Goal: Information Seeking & Learning: Check status

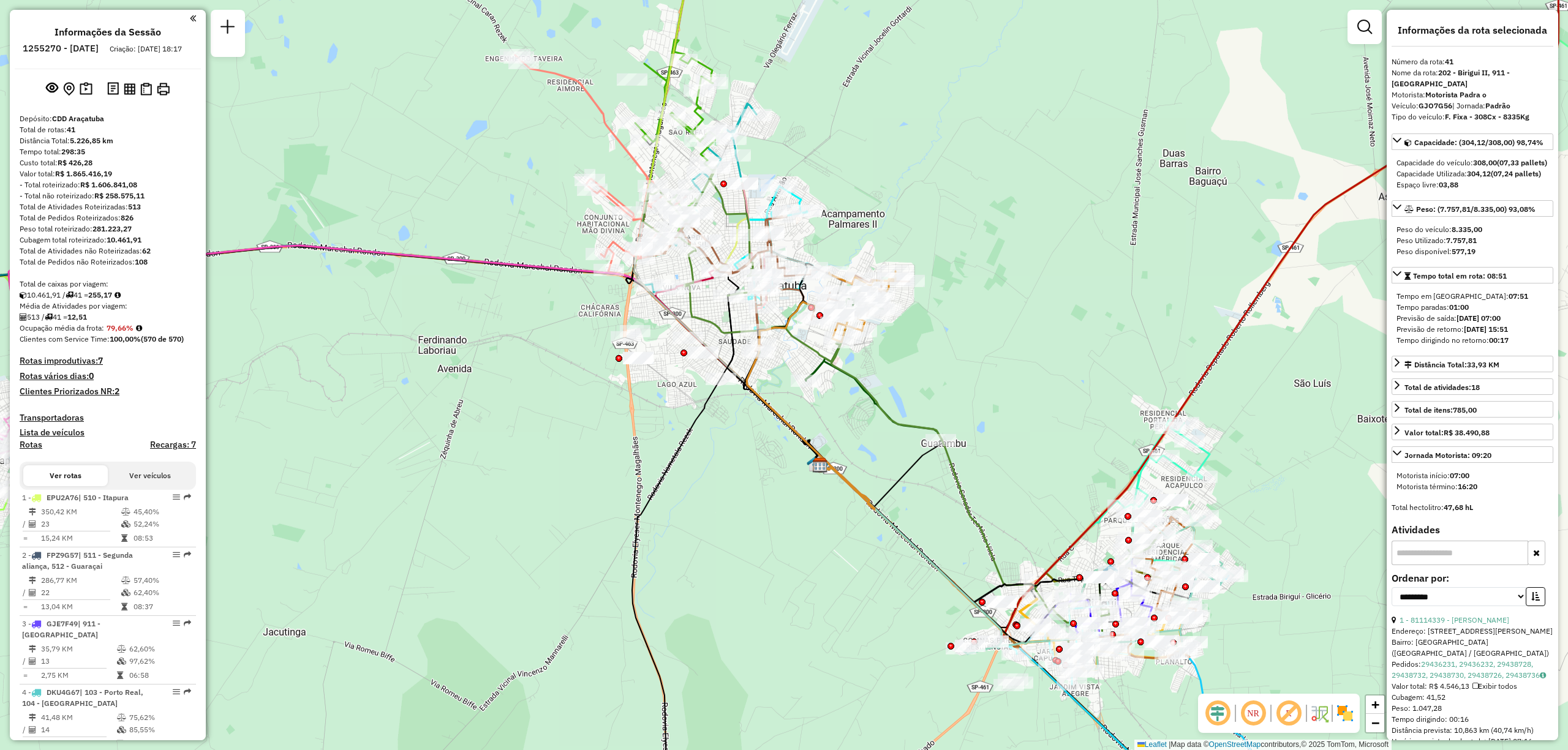
select select "**********"
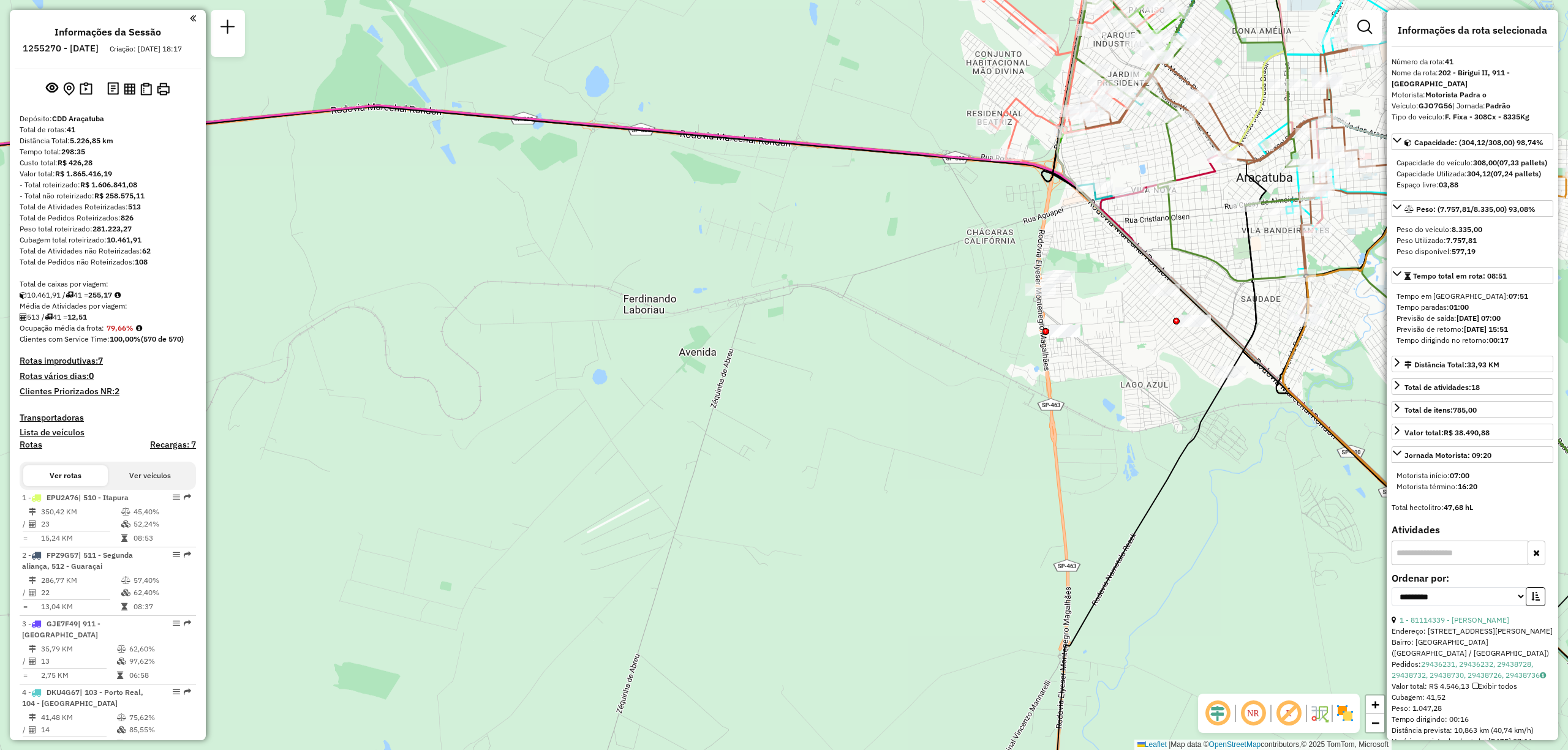
scroll to position [857, 0]
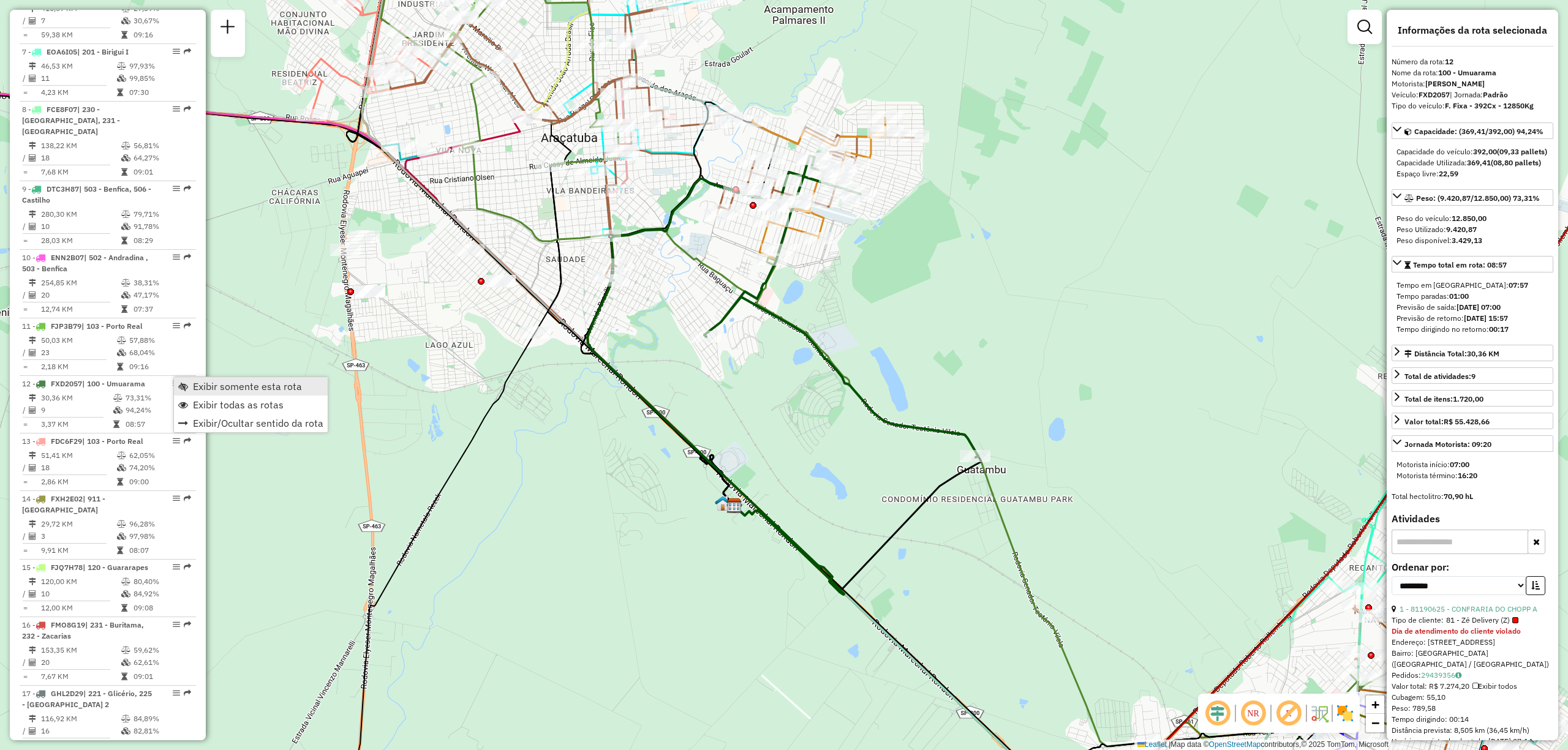
click at [252, 388] on span "Exibir somente esta rota" at bounding box center [247, 386] width 109 height 10
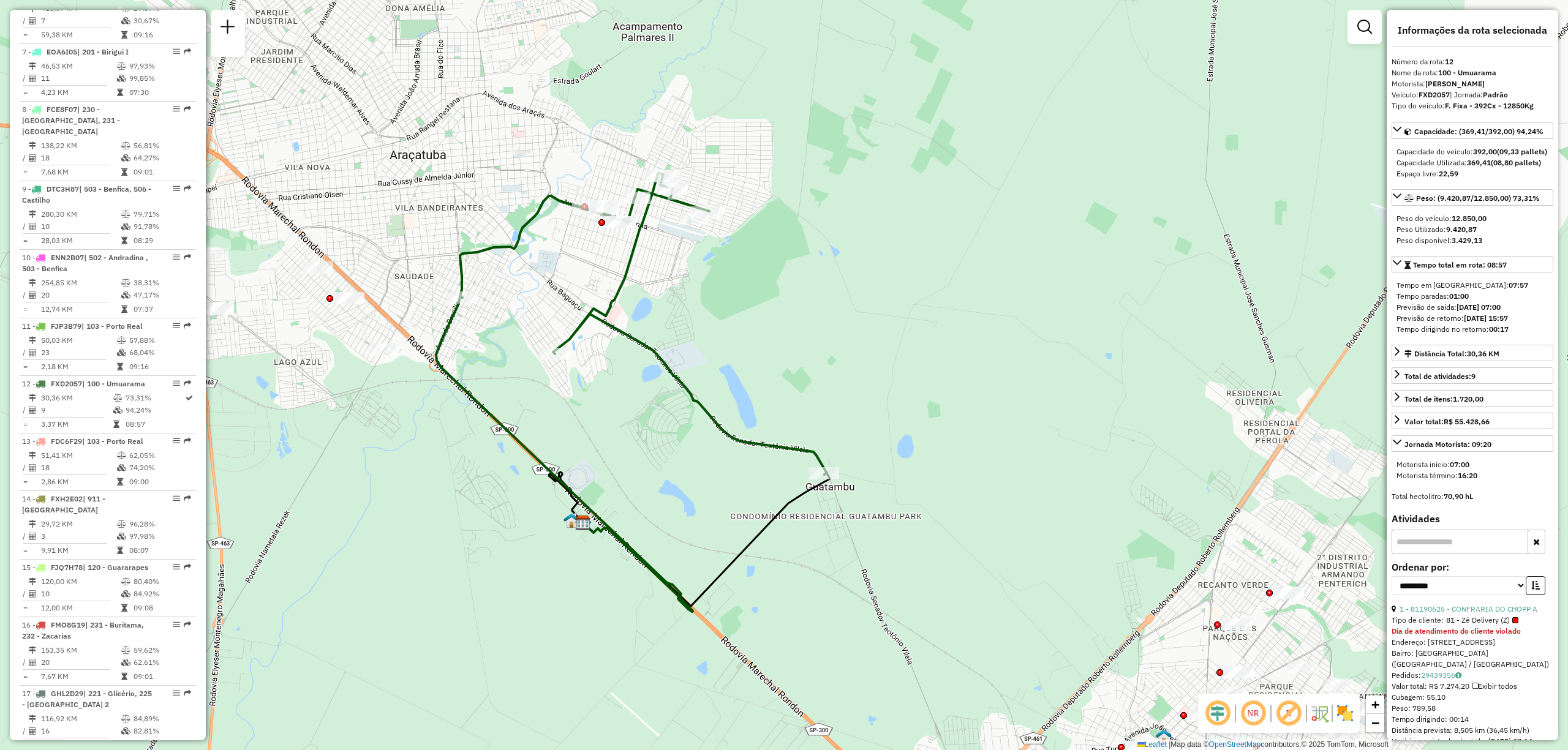
click at [1348, 709] on img at bounding box center [1344, 712] width 19 height 19
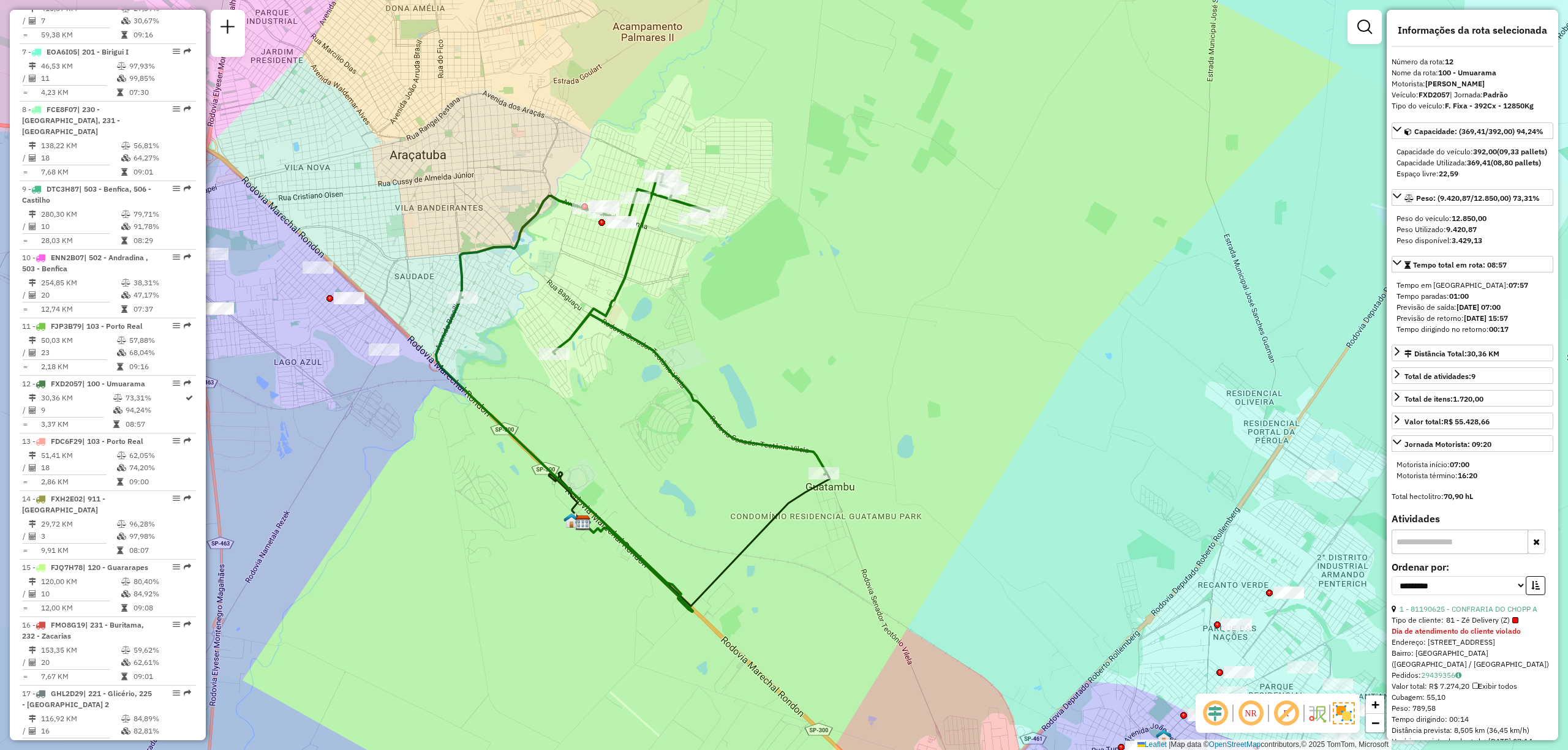
click at [1348, 709] on img at bounding box center [1344, 713] width 22 height 22
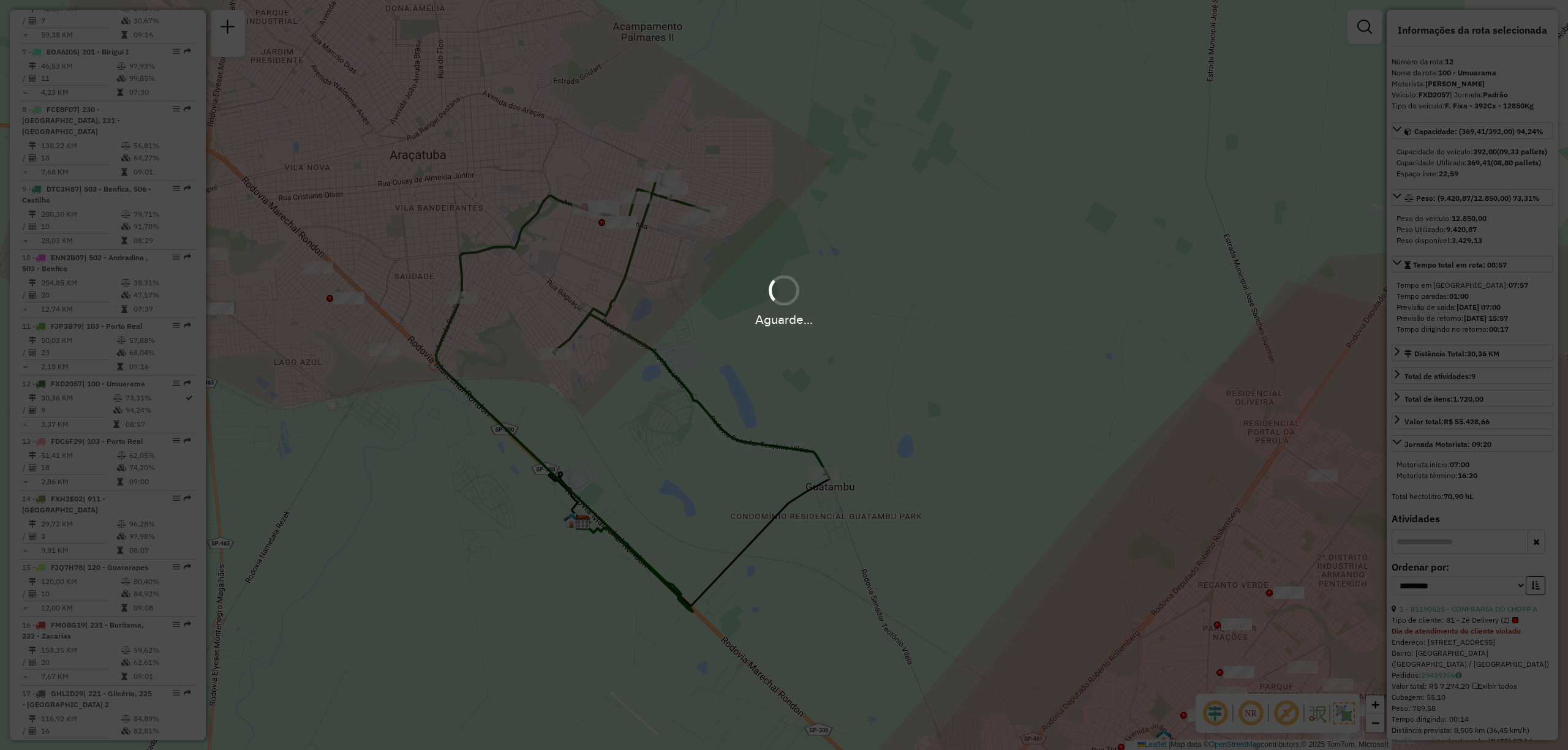
click at [1348, 709] on div "Aguarde..." at bounding box center [784, 375] width 1568 height 750
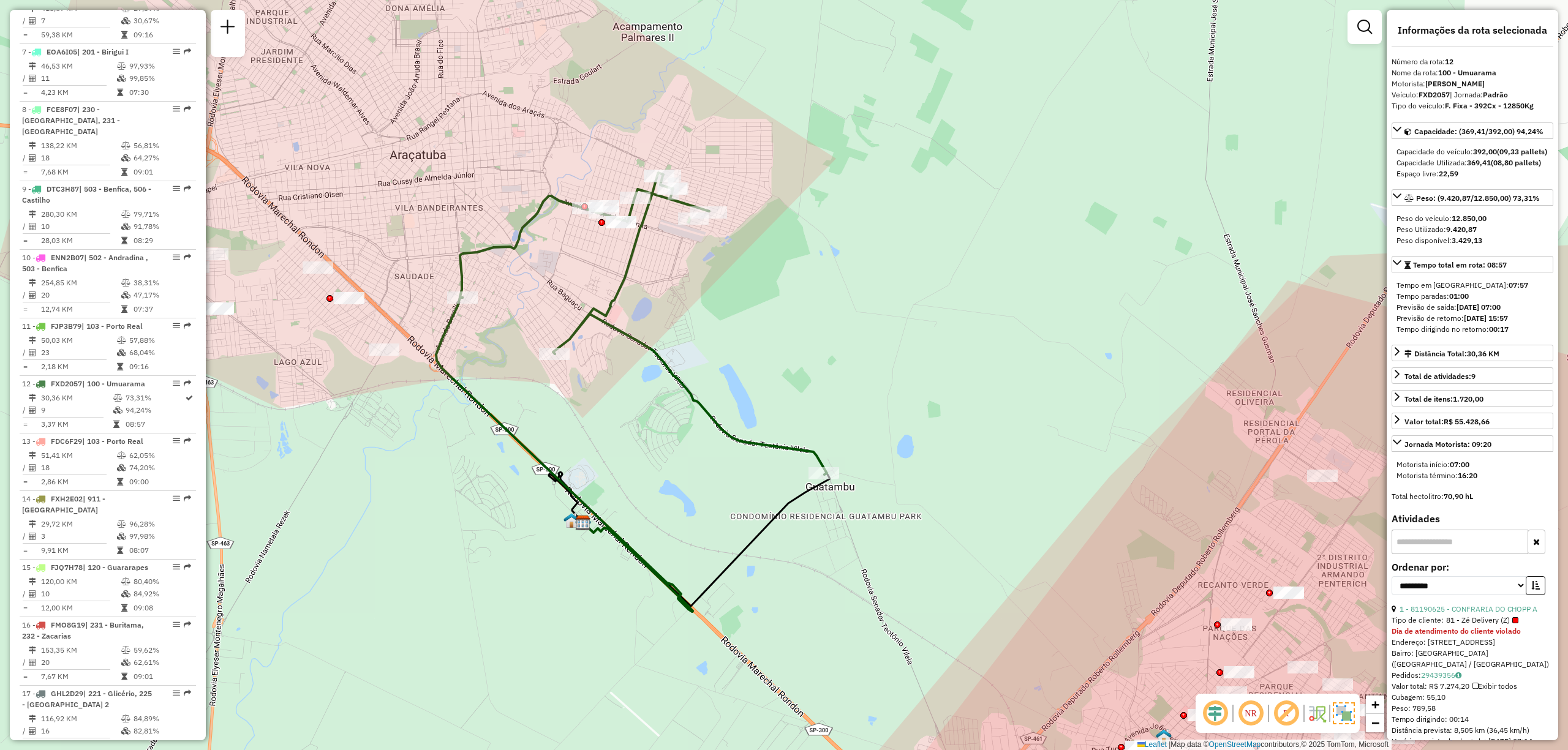
click at [1348, 709] on img at bounding box center [1344, 713] width 22 height 22
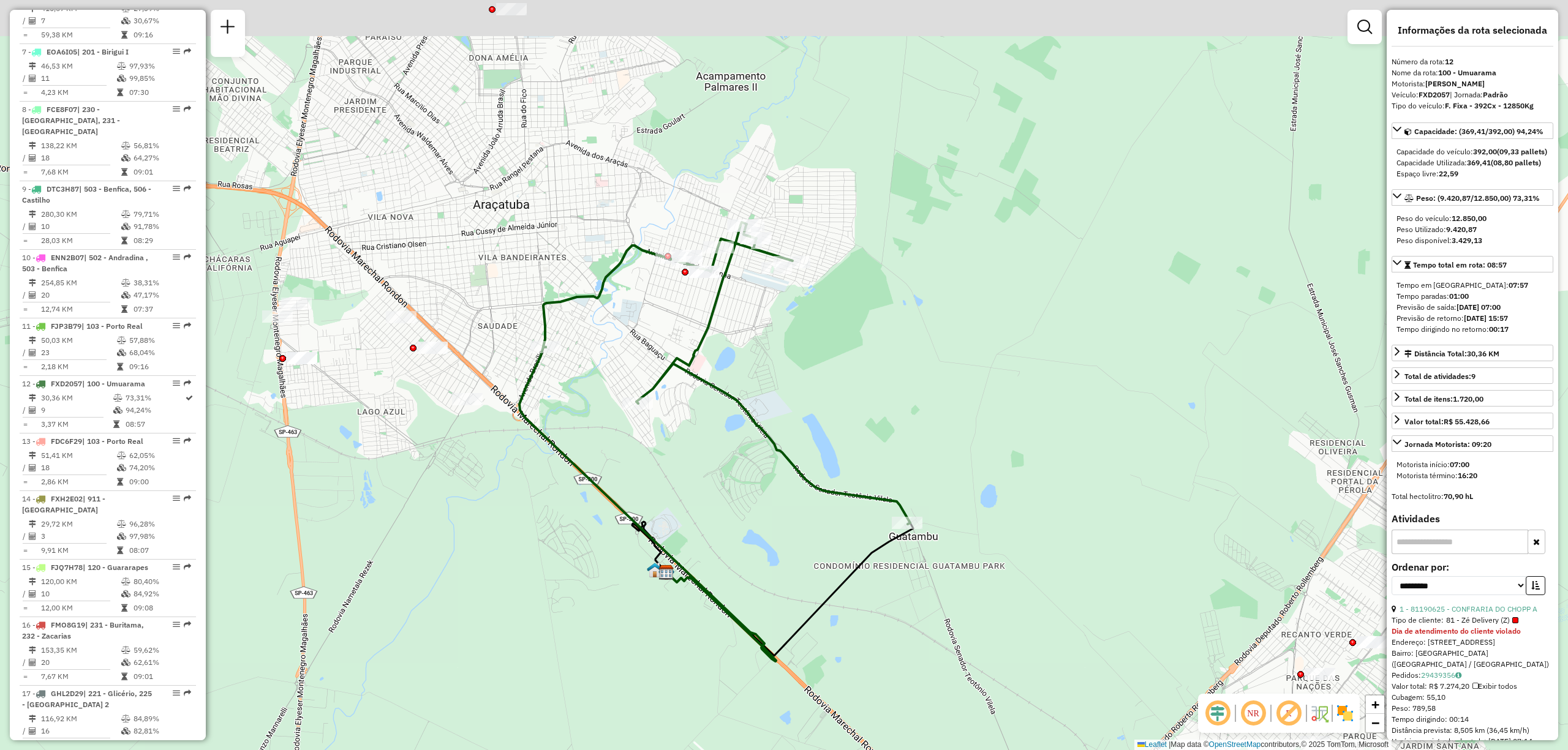
drag, startPoint x: 554, startPoint y: 337, endPoint x: 611, endPoint y: 373, distance: 67.4
click at [611, 373] on div "Janela de atendimento Grade de atendimento Capacidade Transportadoras Veículos …" at bounding box center [784, 375] width 1568 height 750
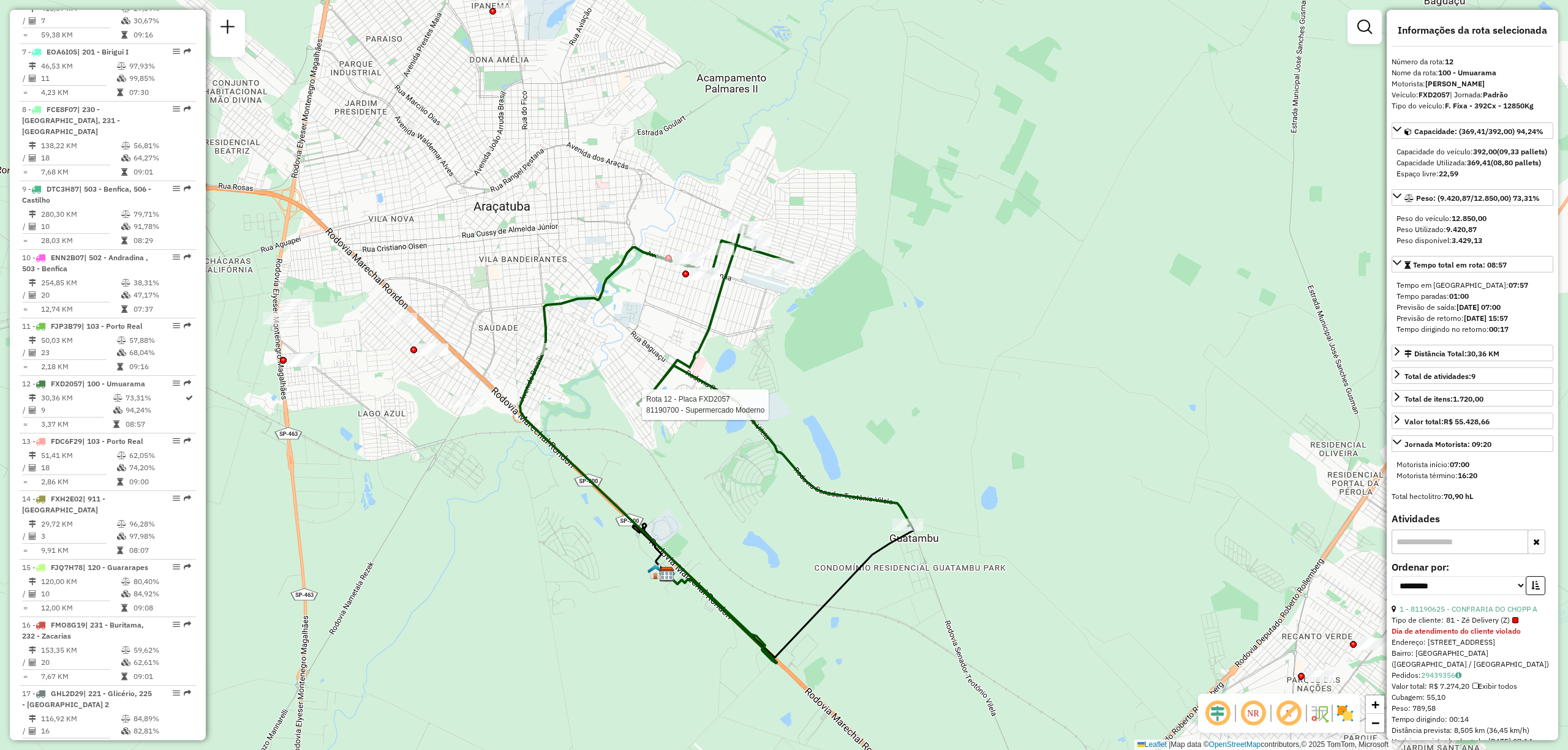
click at [639, 412] on div at bounding box center [638, 404] width 30 height 12
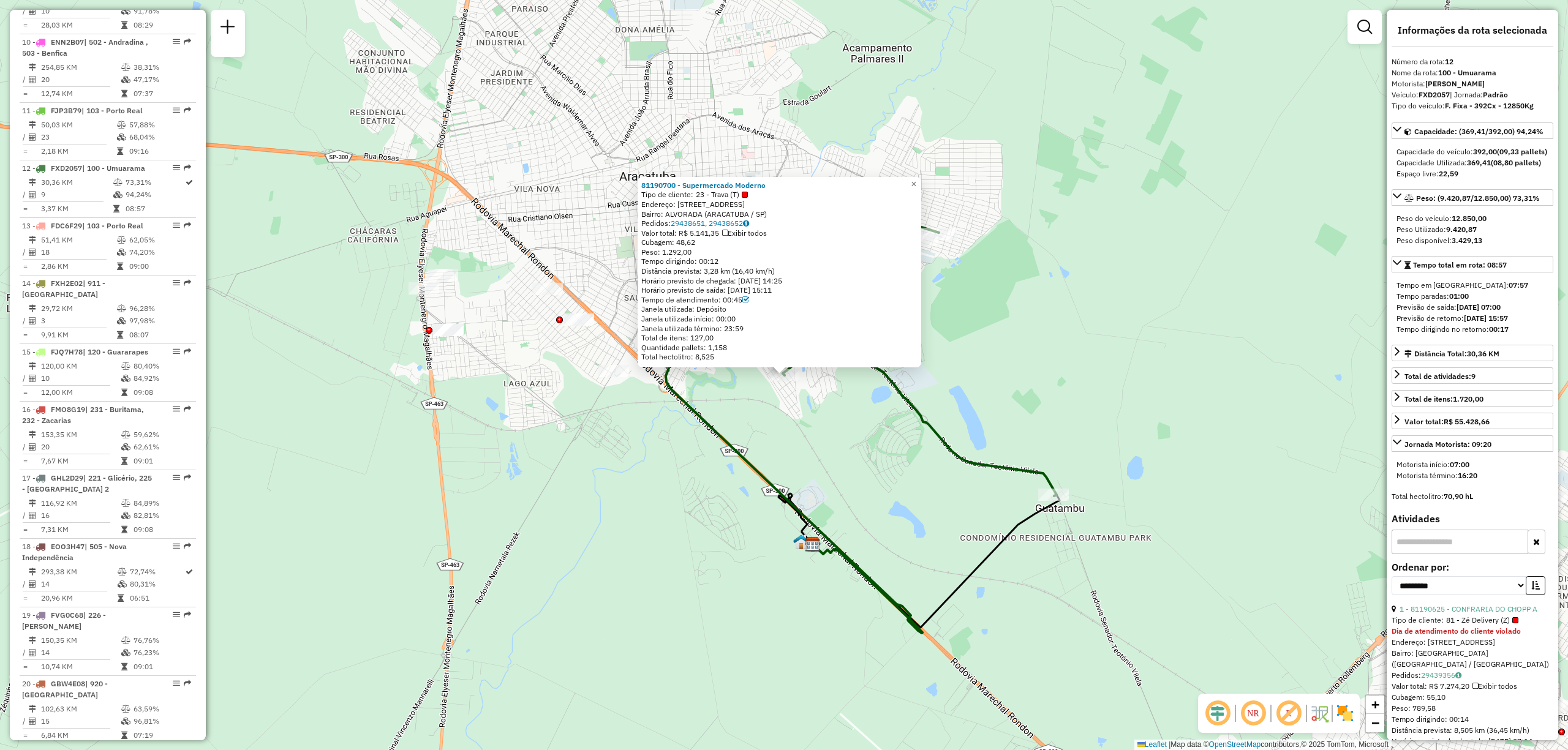
scroll to position [1214, 0]
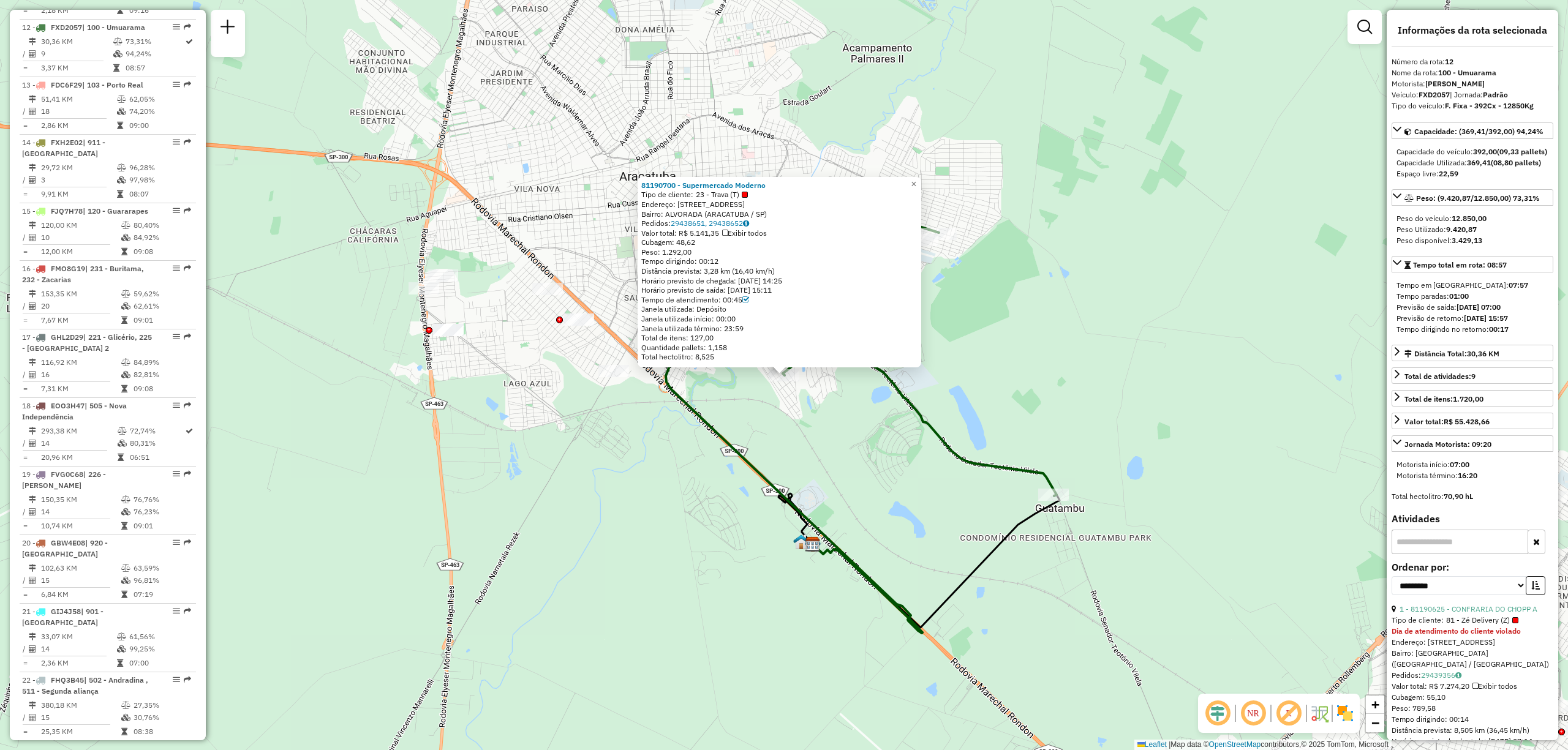
click at [677, 252] on span "Peso: 1.292,00" at bounding box center [666, 252] width 50 height 9
click at [674, 255] on span "Peso: 1.292,00" at bounding box center [666, 252] width 50 height 9
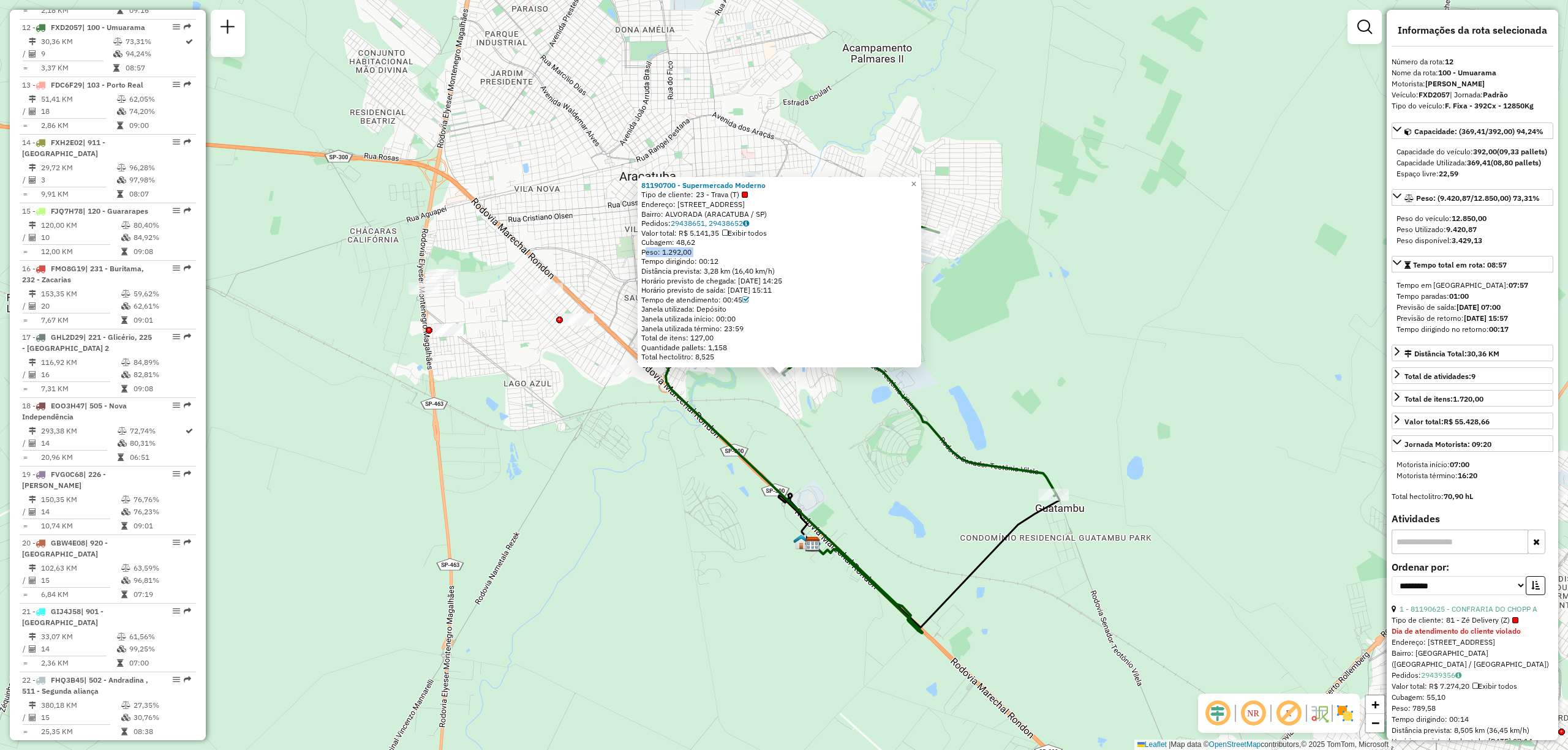
click at [1152, 265] on div "81190700 - Supermercado Moderno Tipo de cliente: 23 - Trava (T) Endereço: R URU…" at bounding box center [784, 375] width 1568 height 750
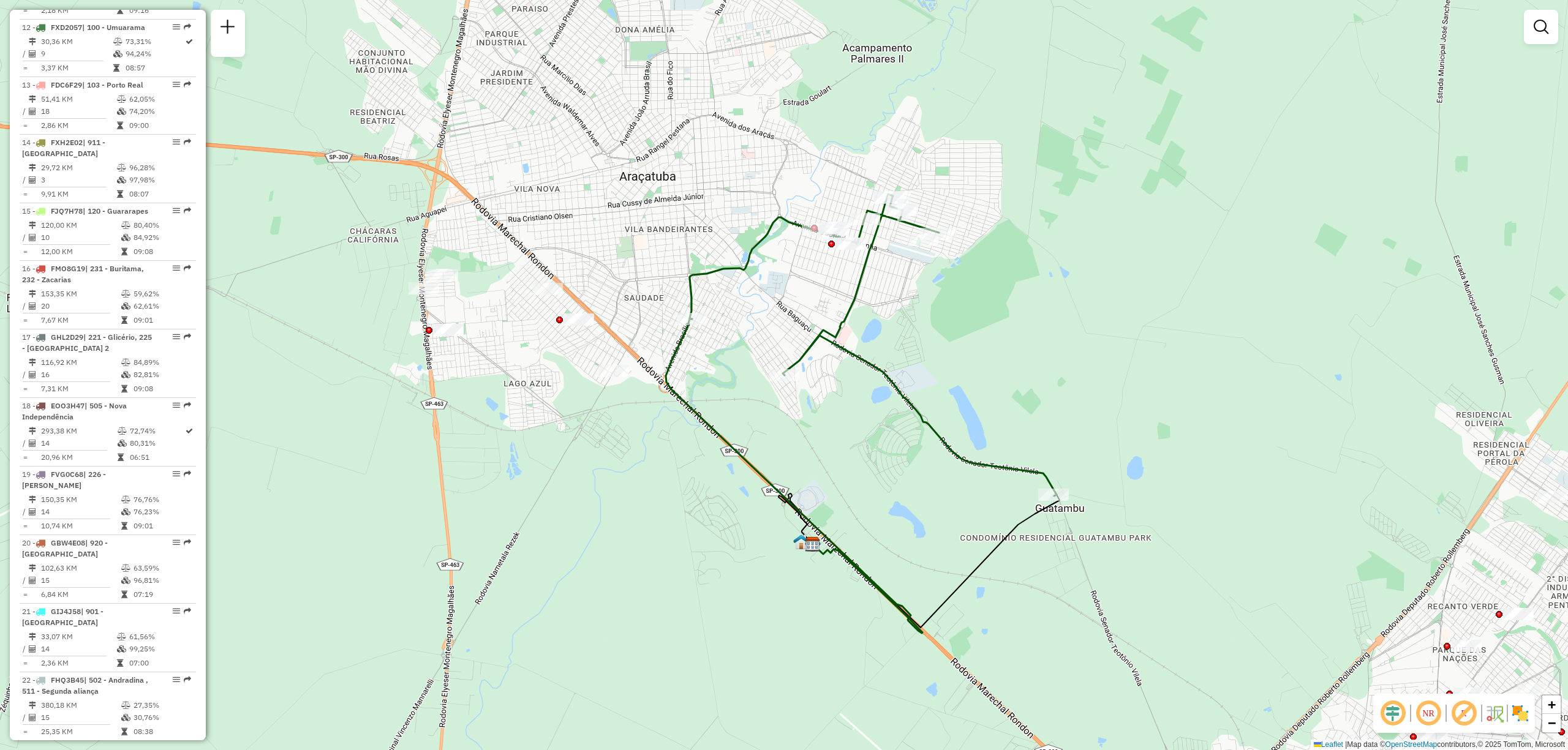
click at [994, 245] on div "Janela de atendimento Grade de atendimento Capacidade Transportadoras Veículos …" at bounding box center [784, 375] width 1568 height 750
paste input "*****"
type input "*****"
click at [785, 108] on div "81113906 - SUPERMERCADO MODERNO (Rota: 12 - Sequência: 3)" at bounding box center [733, 101] width 368 height 29
click at [785, 94] on li "81113906 - SUPERMERCADO MODERNO (Rota: 12 - Sequência: 3)" at bounding box center [733, 95] width 366 height 18
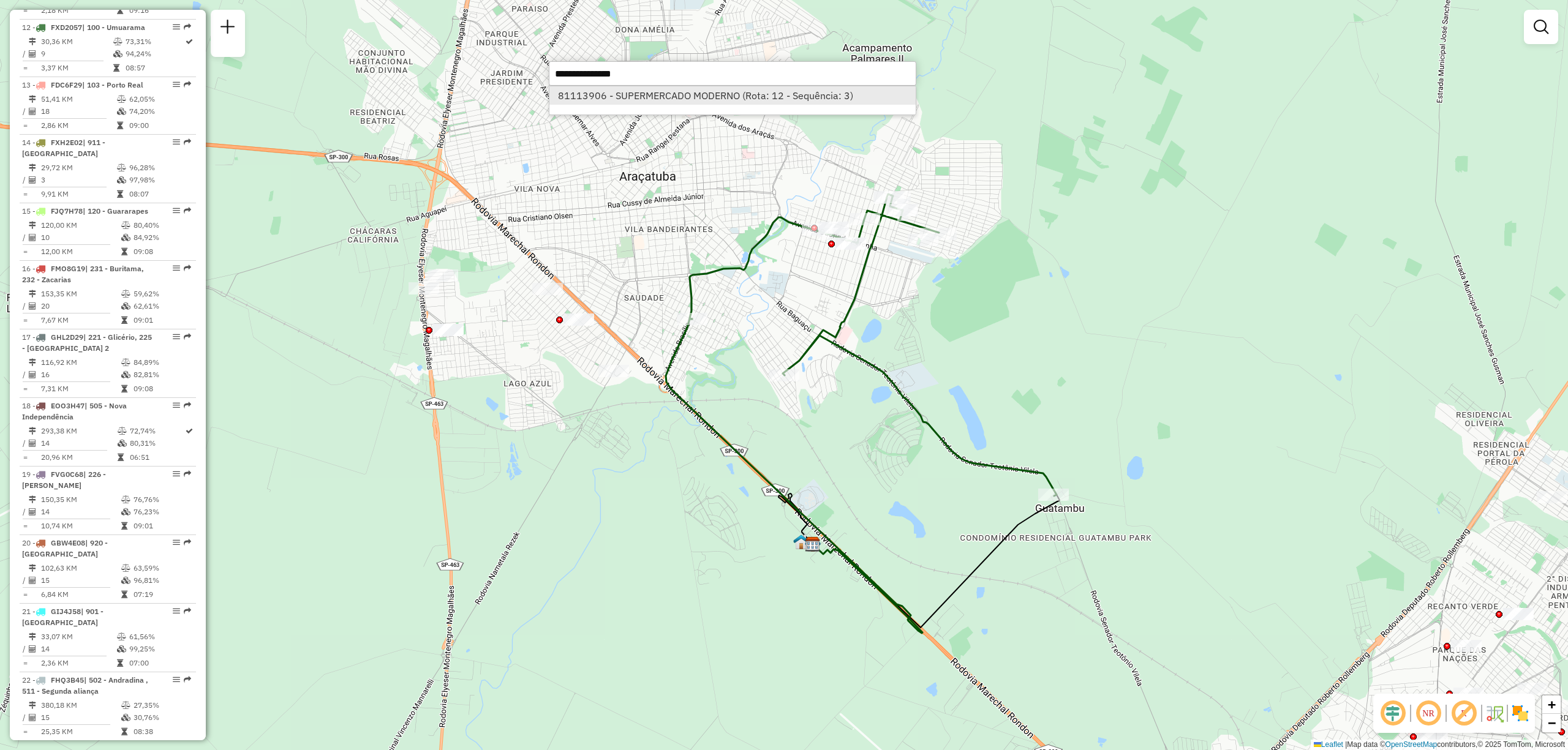
select select "**********"
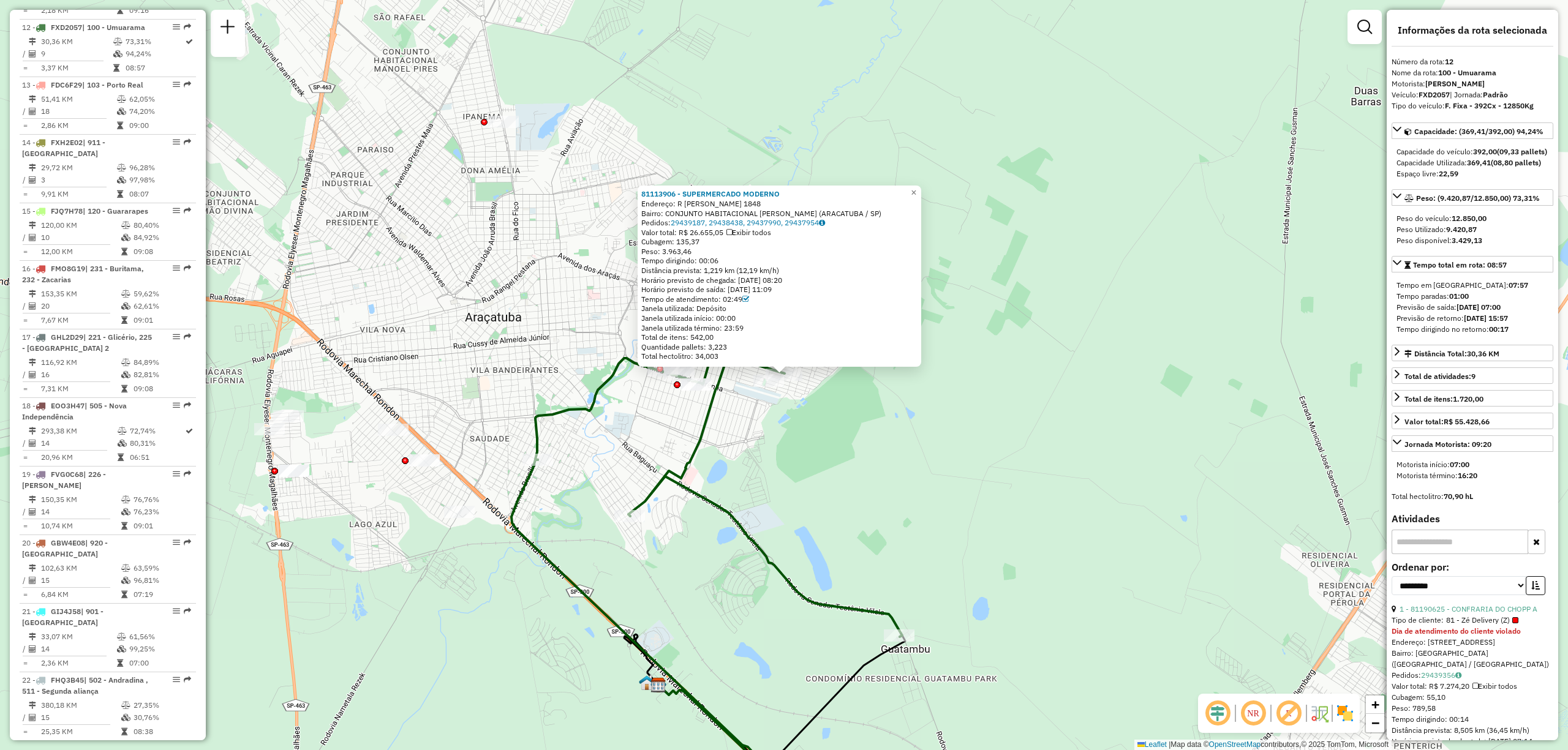
drag, startPoint x: 666, startPoint y: 252, endPoint x: 694, endPoint y: 251, distance: 28.0
click at [692, 251] on span "Peso: 3.963,46" at bounding box center [666, 252] width 50 height 9
drag, startPoint x: 1046, startPoint y: 368, endPoint x: 1000, endPoint y: 384, distance: 48.7
click at [1046, 368] on div "81113906 - SUPERMERCADO MODERNO Endereço: R Humberto de Campos 1848 Bairro: CON…" at bounding box center [784, 375] width 1568 height 750
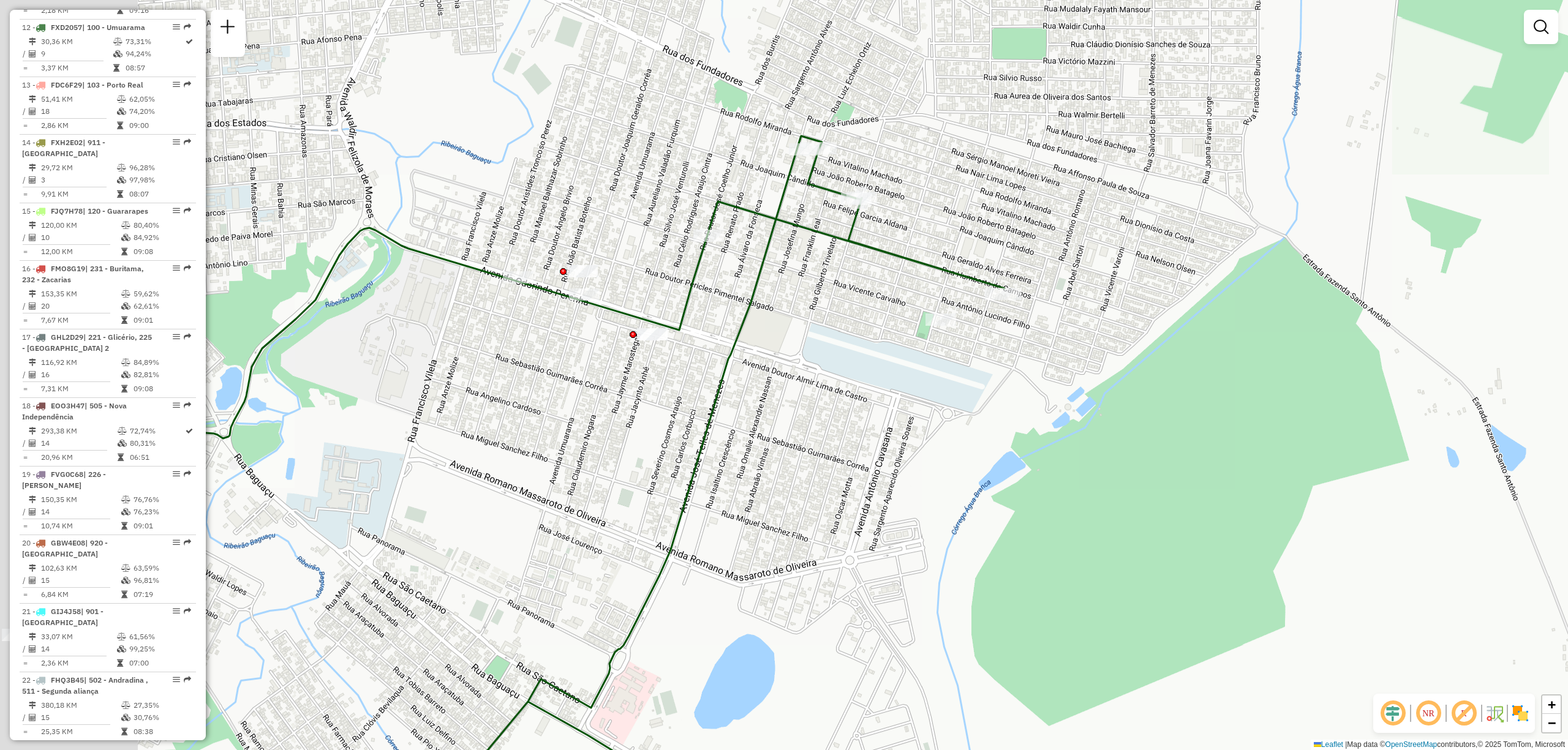
drag, startPoint x: 788, startPoint y: 477, endPoint x: 1038, endPoint y: 397, distance: 262.5
click at [1034, 403] on div "Janela de atendimento Grade de atendimento Capacidade Transportadoras Veículos …" at bounding box center [784, 375] width 1568 height 750
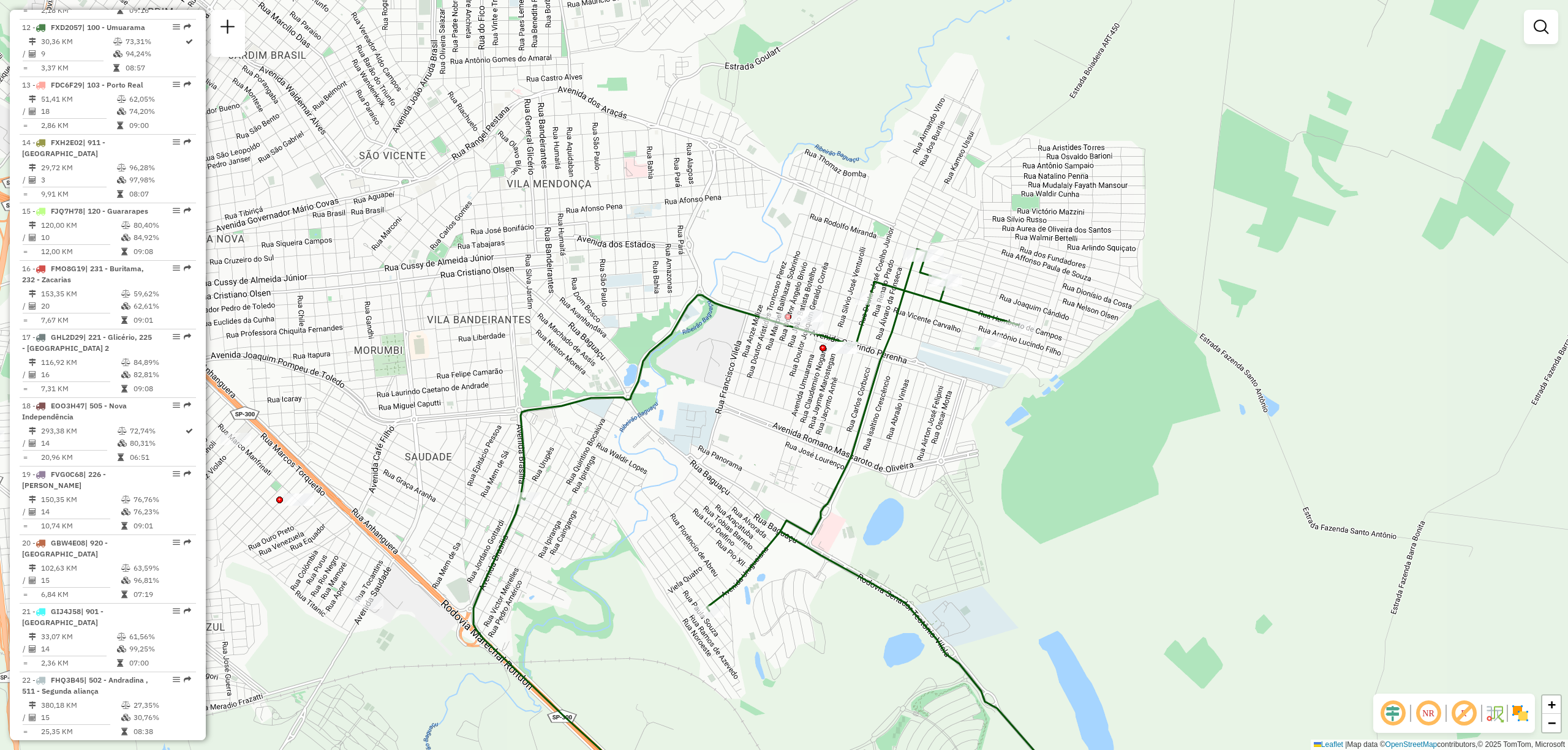
click at [1524, 716] on img at bounding box center [1520, 712] width 19 height 19
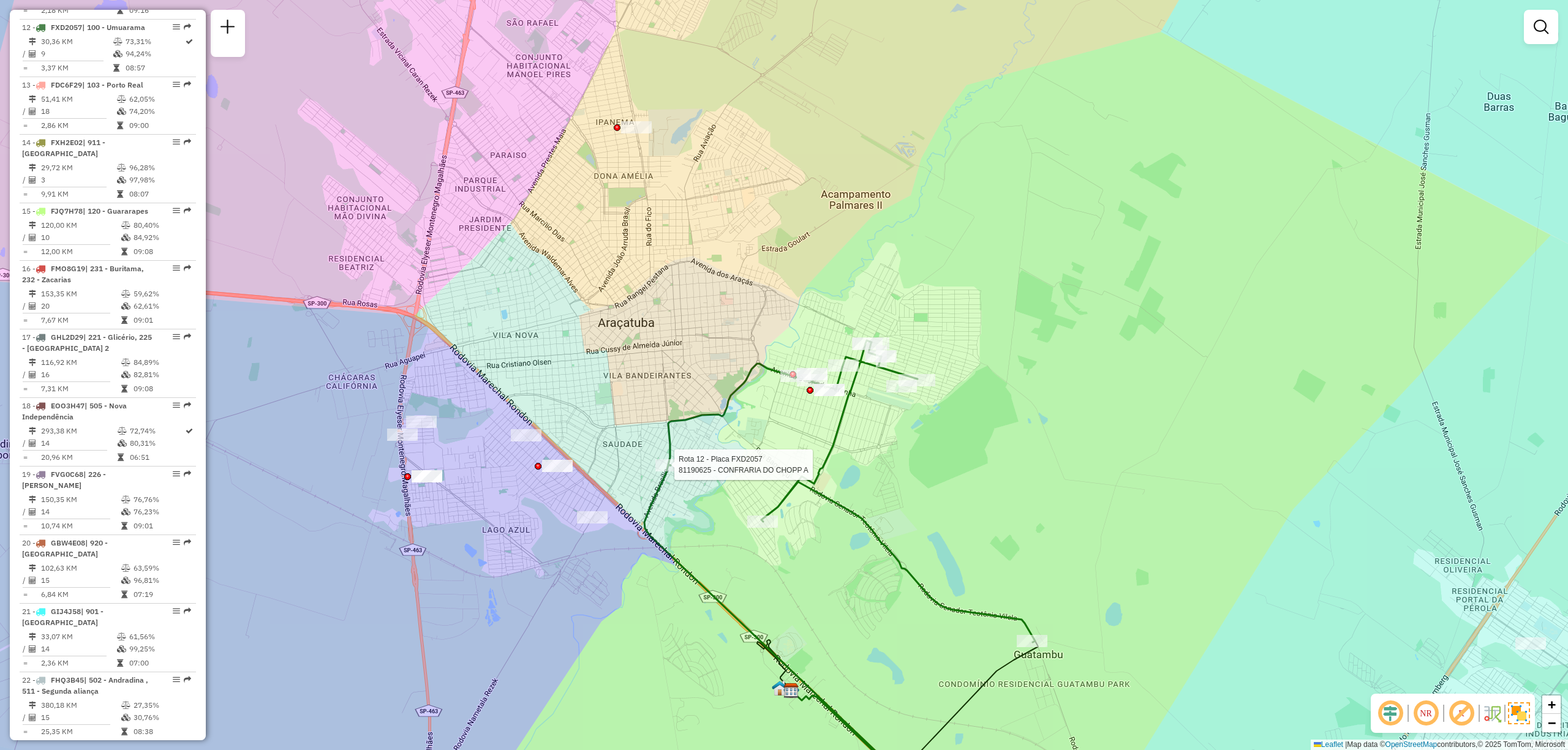
select select "**********"
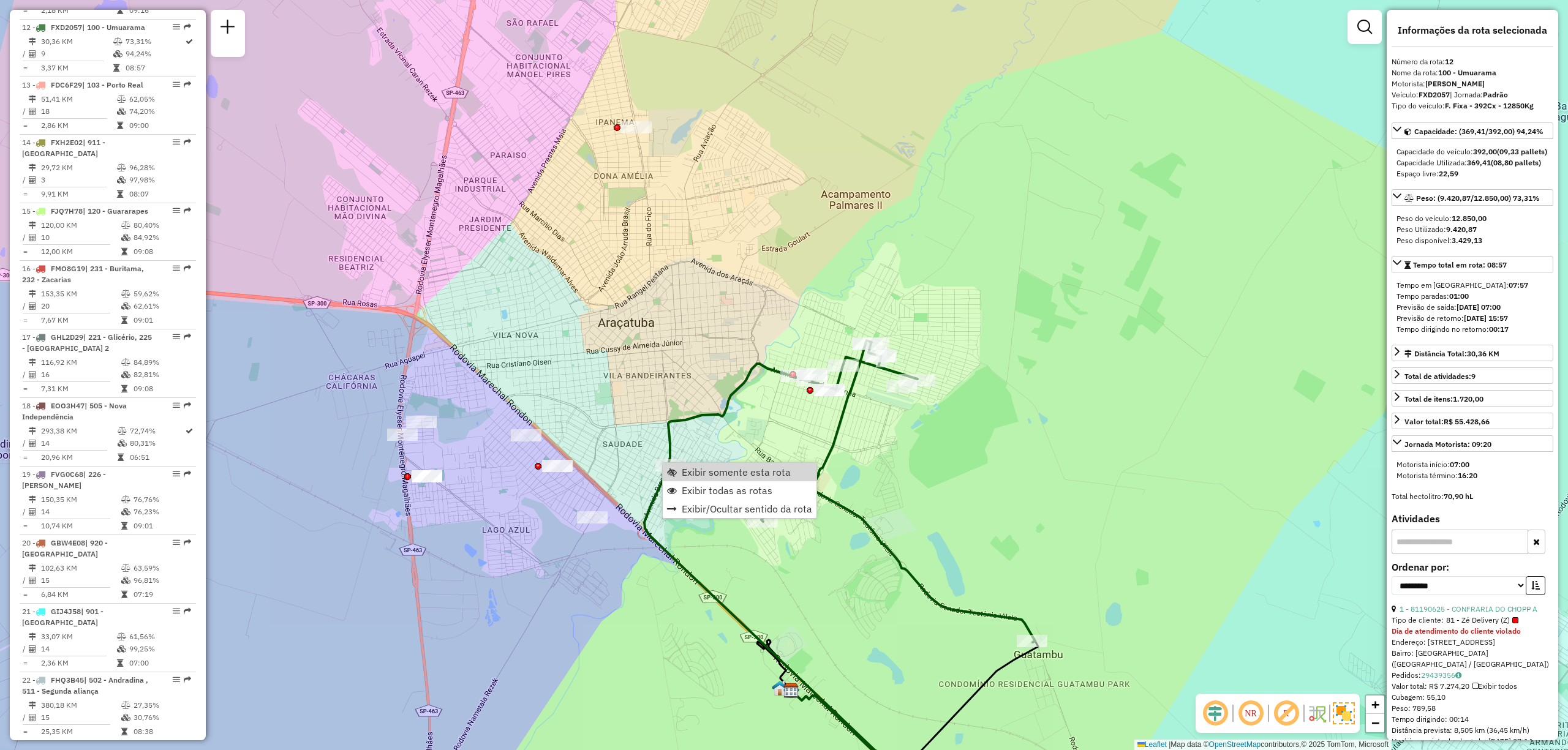
click at [877, 490] on div "Janela de atendimento Grade de atendimento Capacidade Transportadoras Veículos …" at bounding box center [784, 375] width 1568 height 750
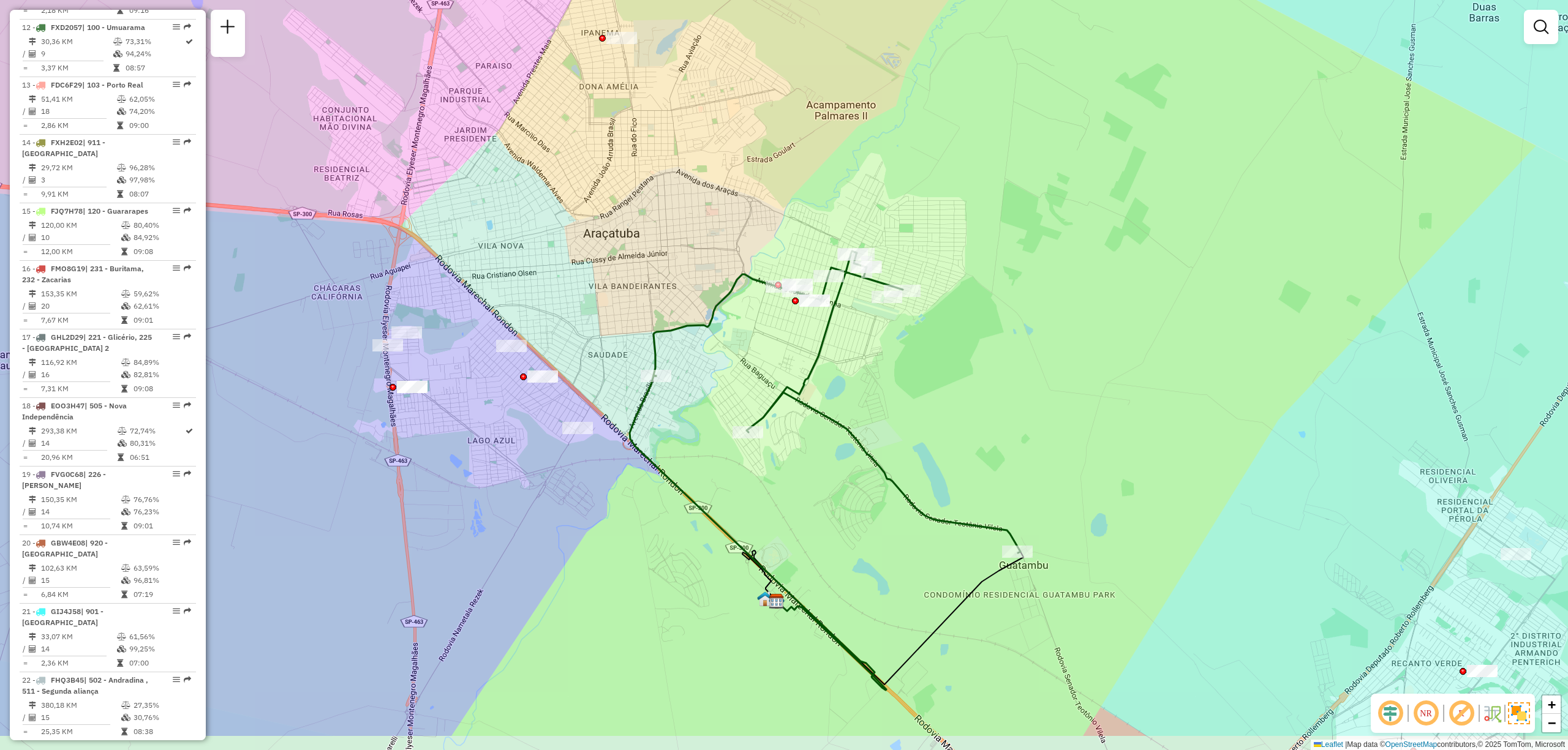
drag, startPoint x: 894, startPoint y: 566, endPoint x: 888, endPoint y: 480, distance: 86.2
click at [888, 480] on icon at bounding box center [836, 402] width 367 height 302
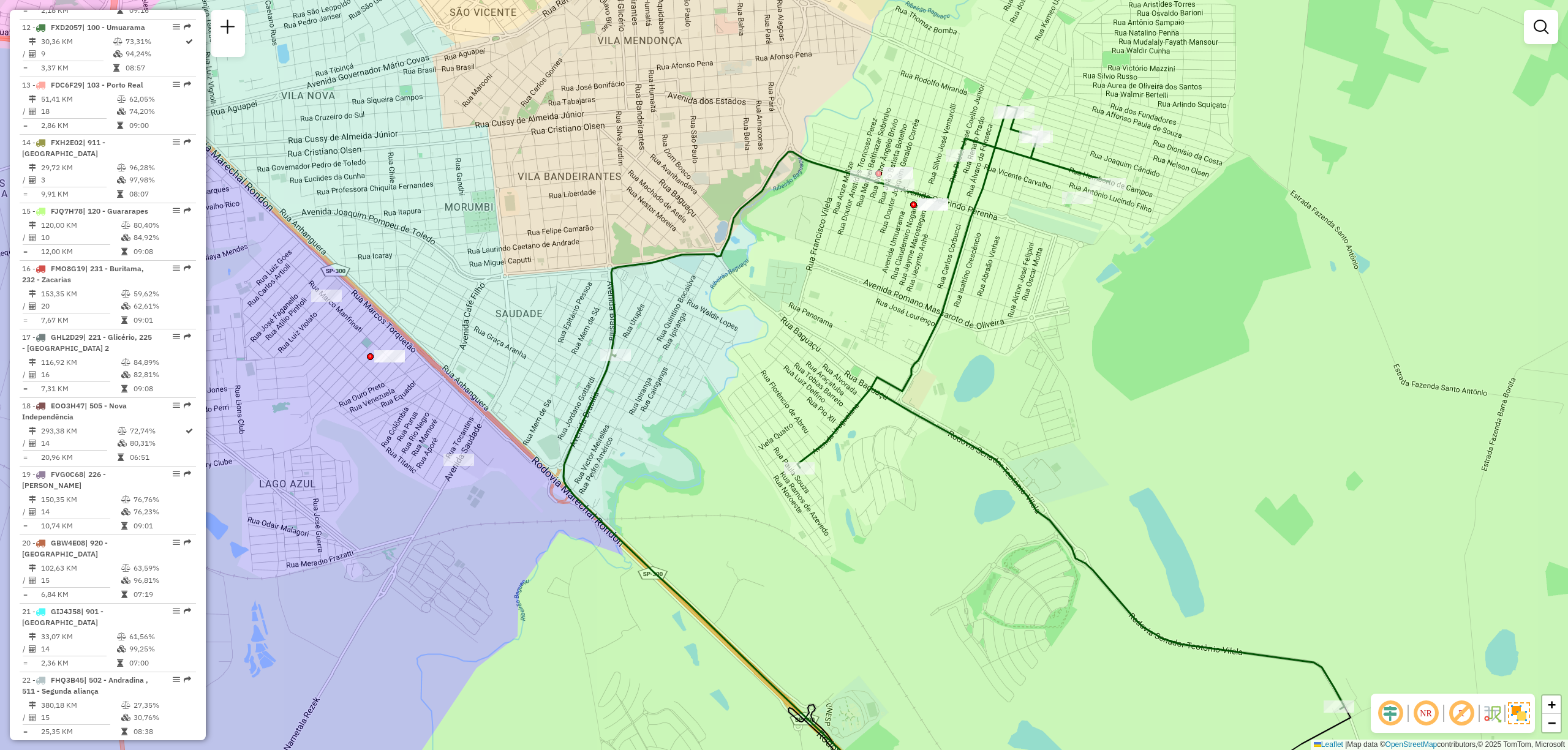
drag, startPoint x: 941, startPoint y: 562, endPoint x: 914, endPoint y: 531, distance: 41.1
click at [914, 531] on div "Janela de atendimento Grade de atendimento Capacidade Transportadoras Veículos …" at bounding box center [784, 375] width 1568 height 750
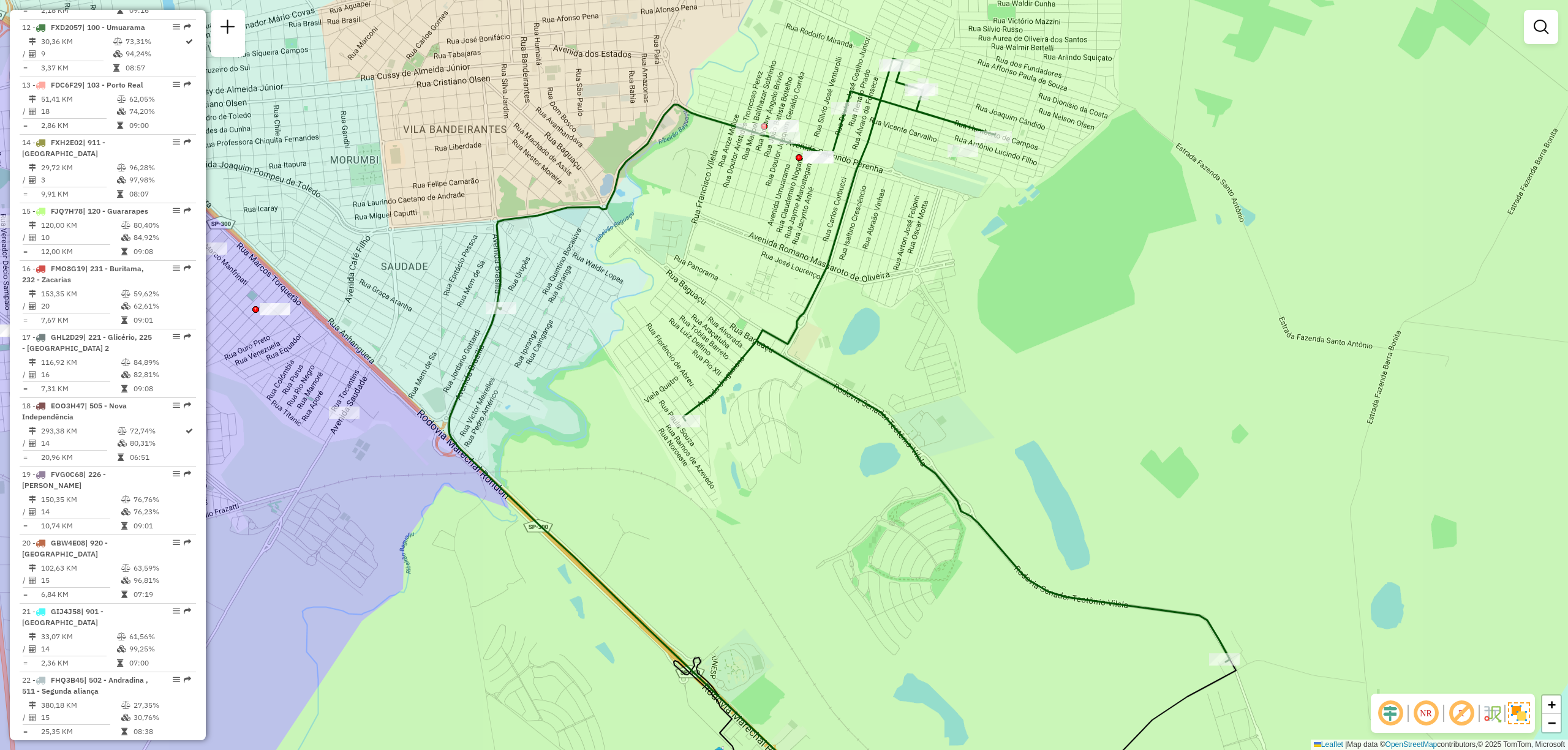
drag, startPoint x: 968, startPoint y: 478, endPoint x: 867, endPoint y: 436, distance: 109.4
click at [867, 436] on div "Janela de atendimento Grade de atendimento Capacidade Transportadoras Veículos …" at bounding box center [784, 375] width 1568 height 750
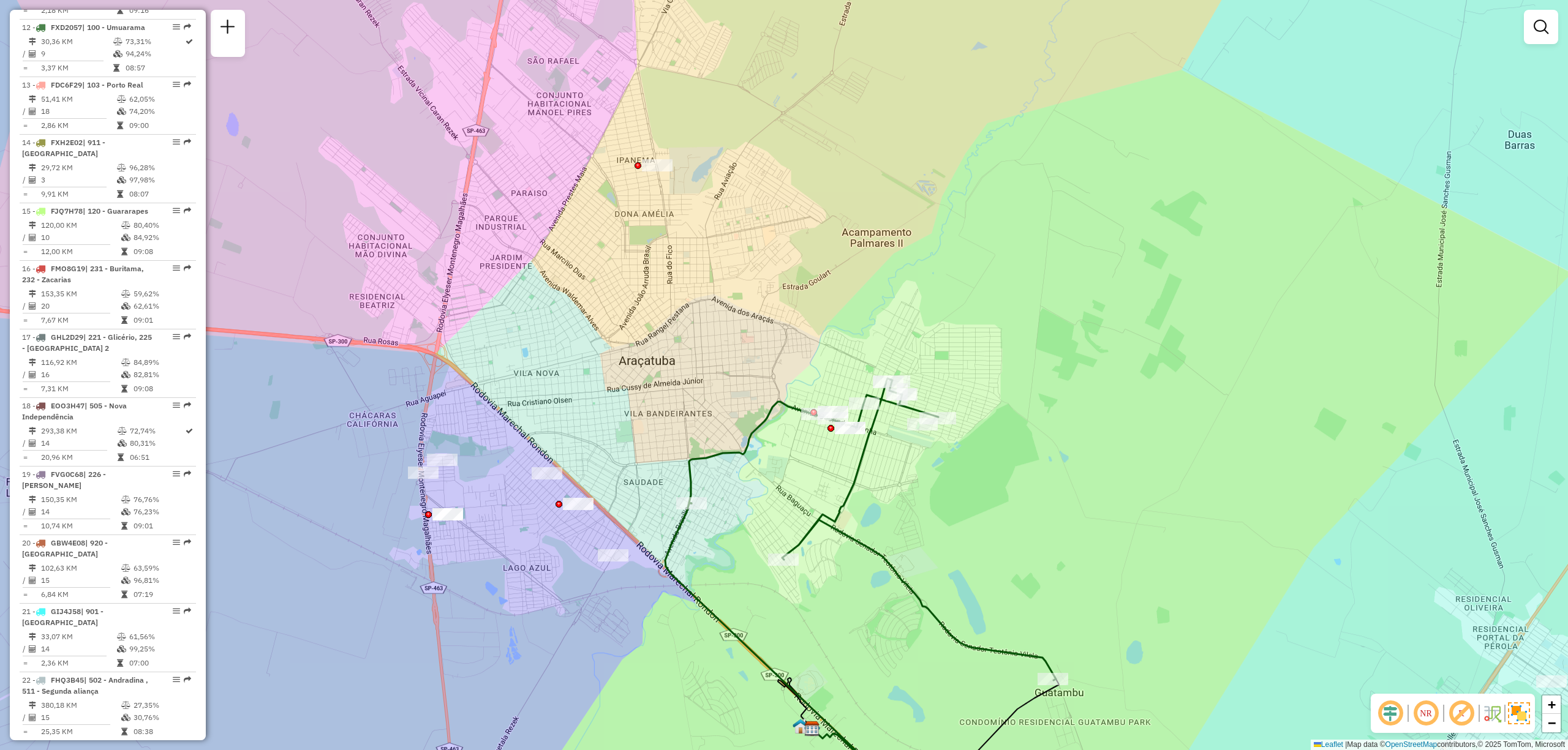
scroll to position [329, 0]
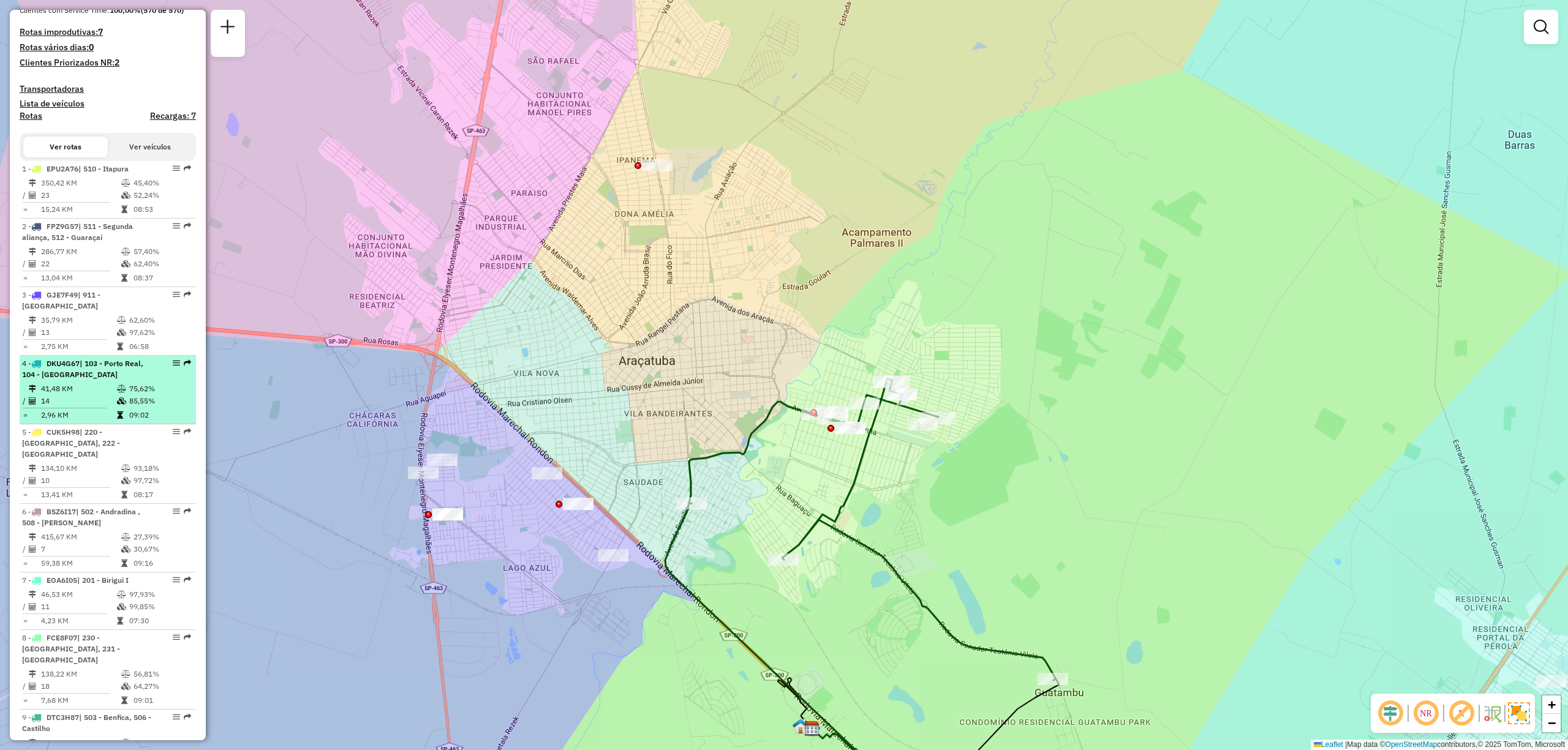
select select "**********"
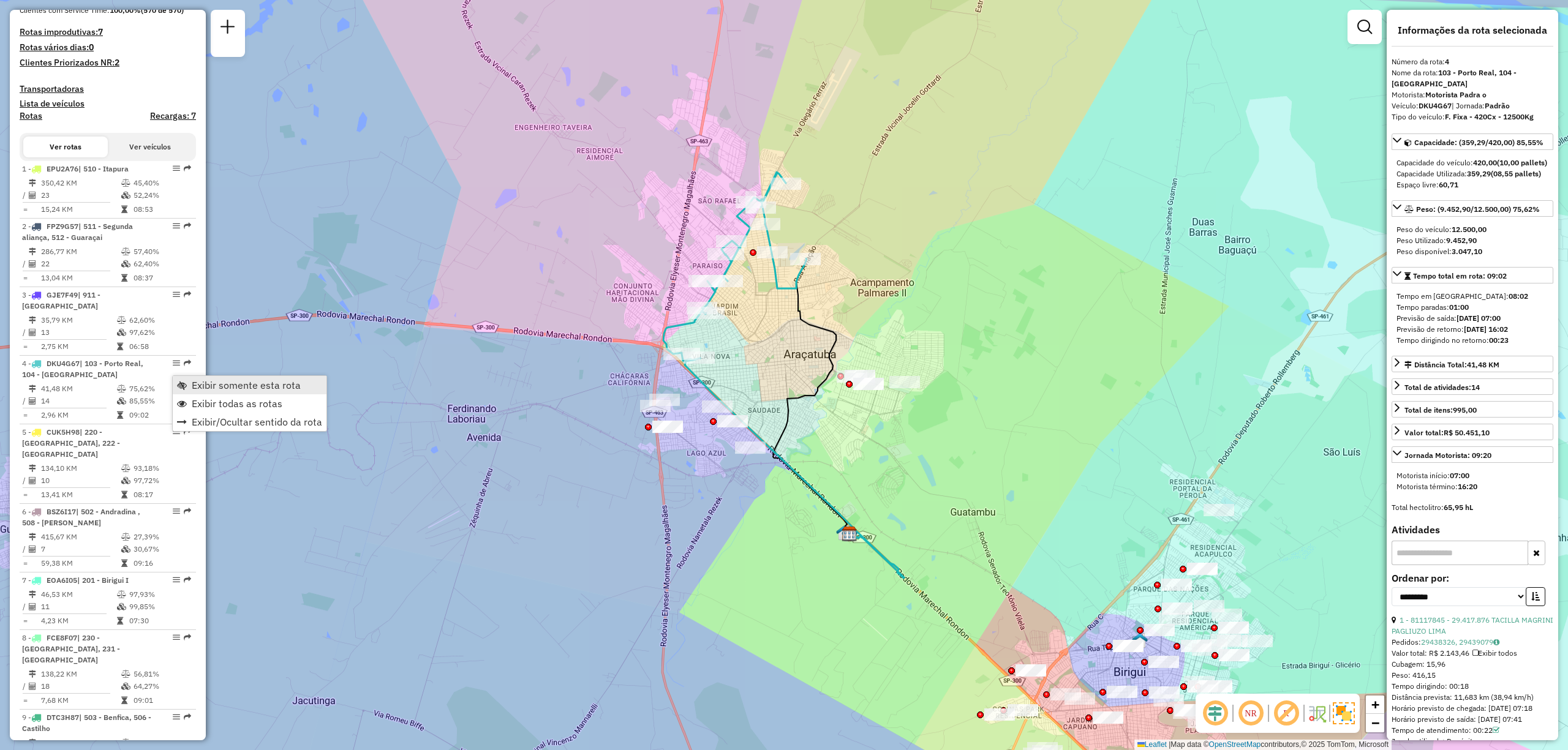
click at [214, 378] on link "Exibir somente esta rota" at bounding box center [250, 385] width 154 height 18
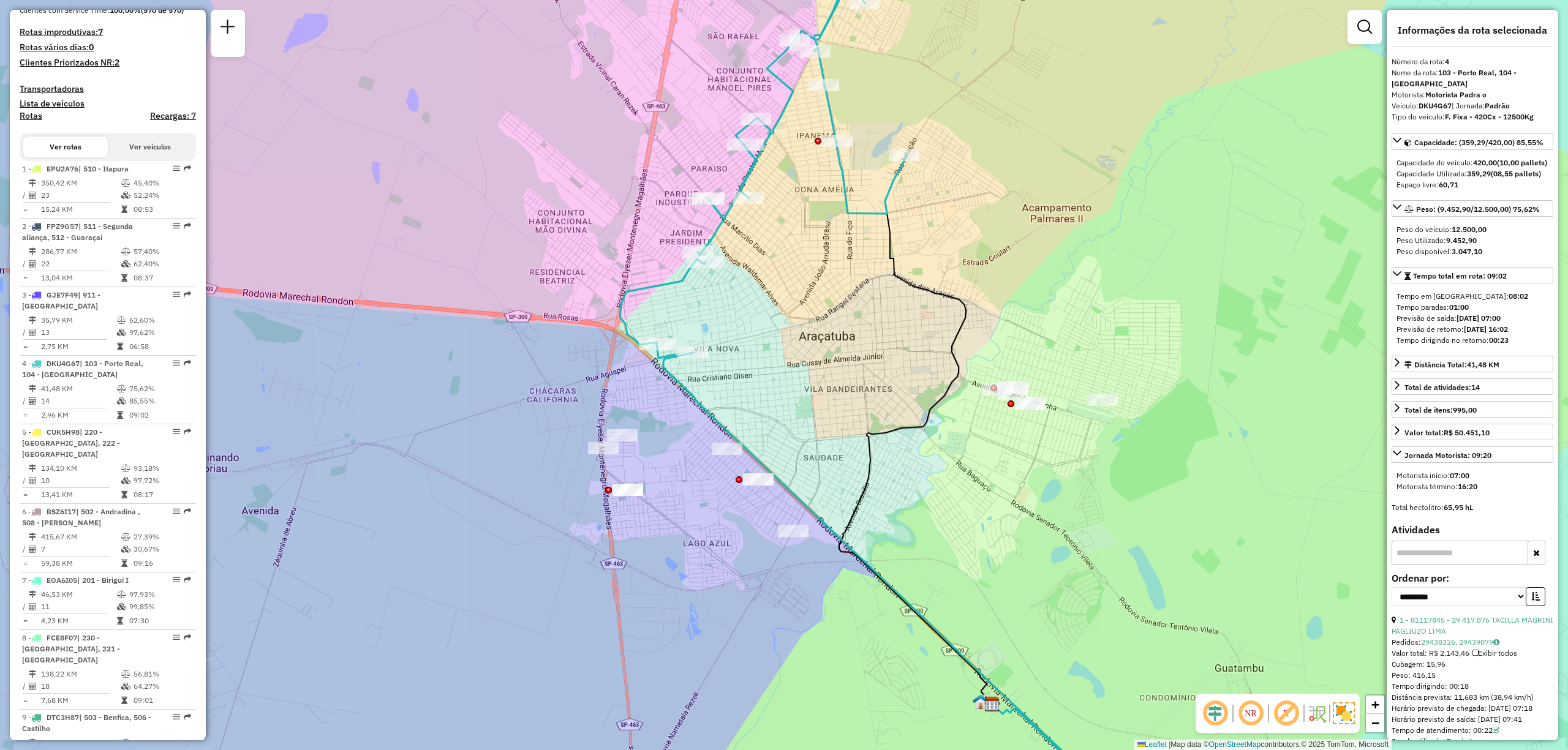
click at [810, 306] on div "Janela de atendimento Grade de atendimento Capacidade Transportadoras Veículos …" at bounding box center [784, 375] width 1568 height 750
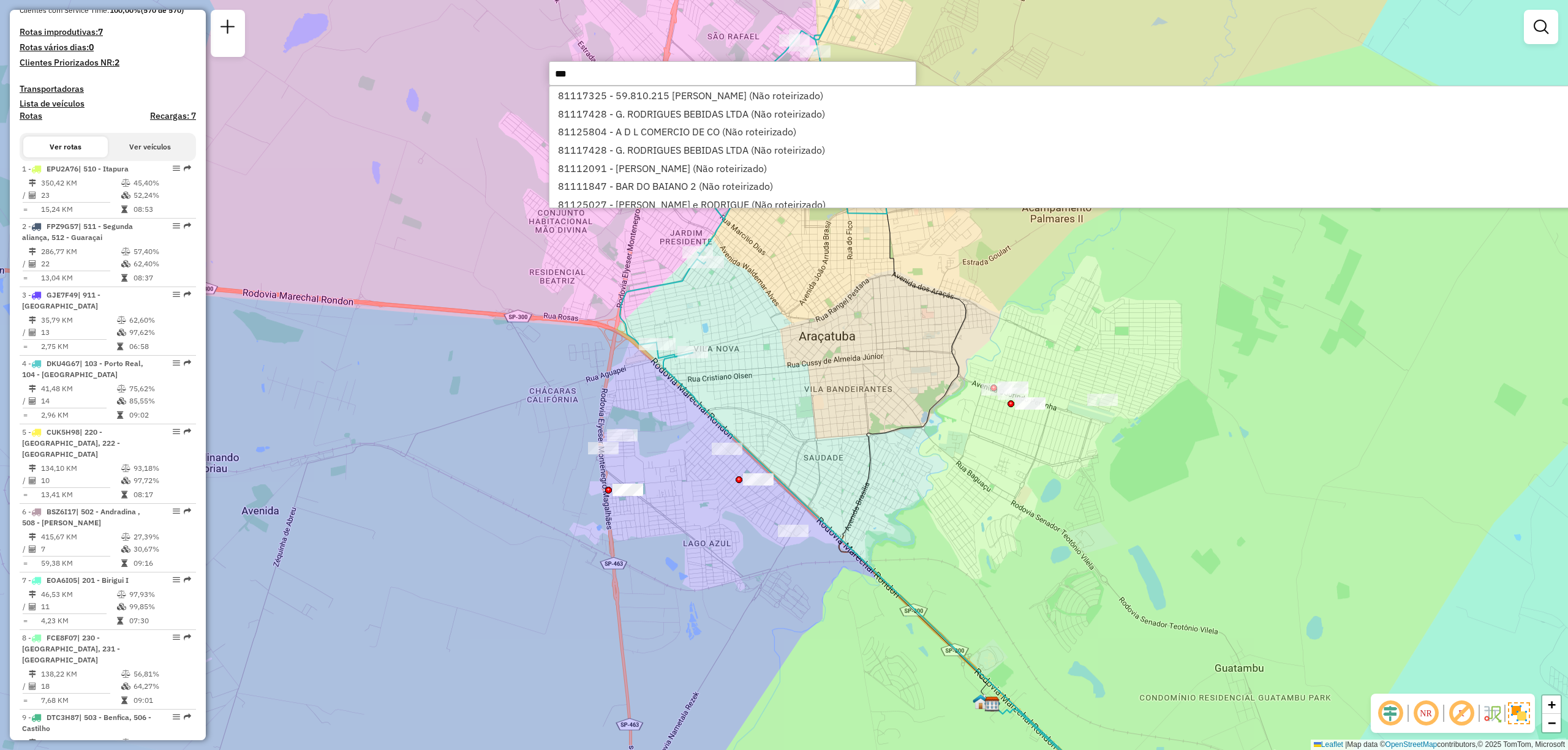
type input "****"
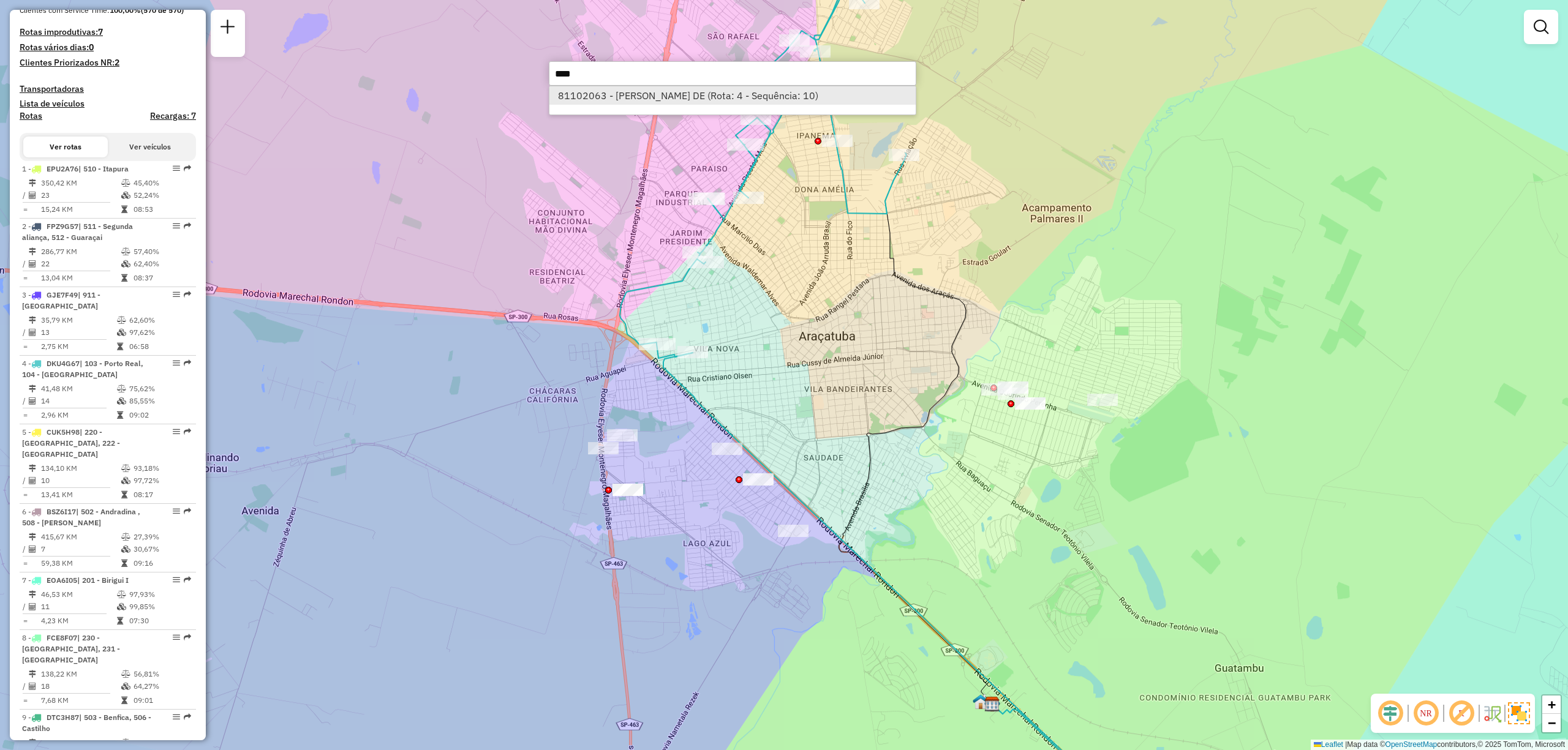
click at [757, 93] on li "81102063 - DANIELA TATIBANA DE (Rota: 4 - Sequência: 10)" at bounding box center [733, 95] width 366 height 18
select select "**********"
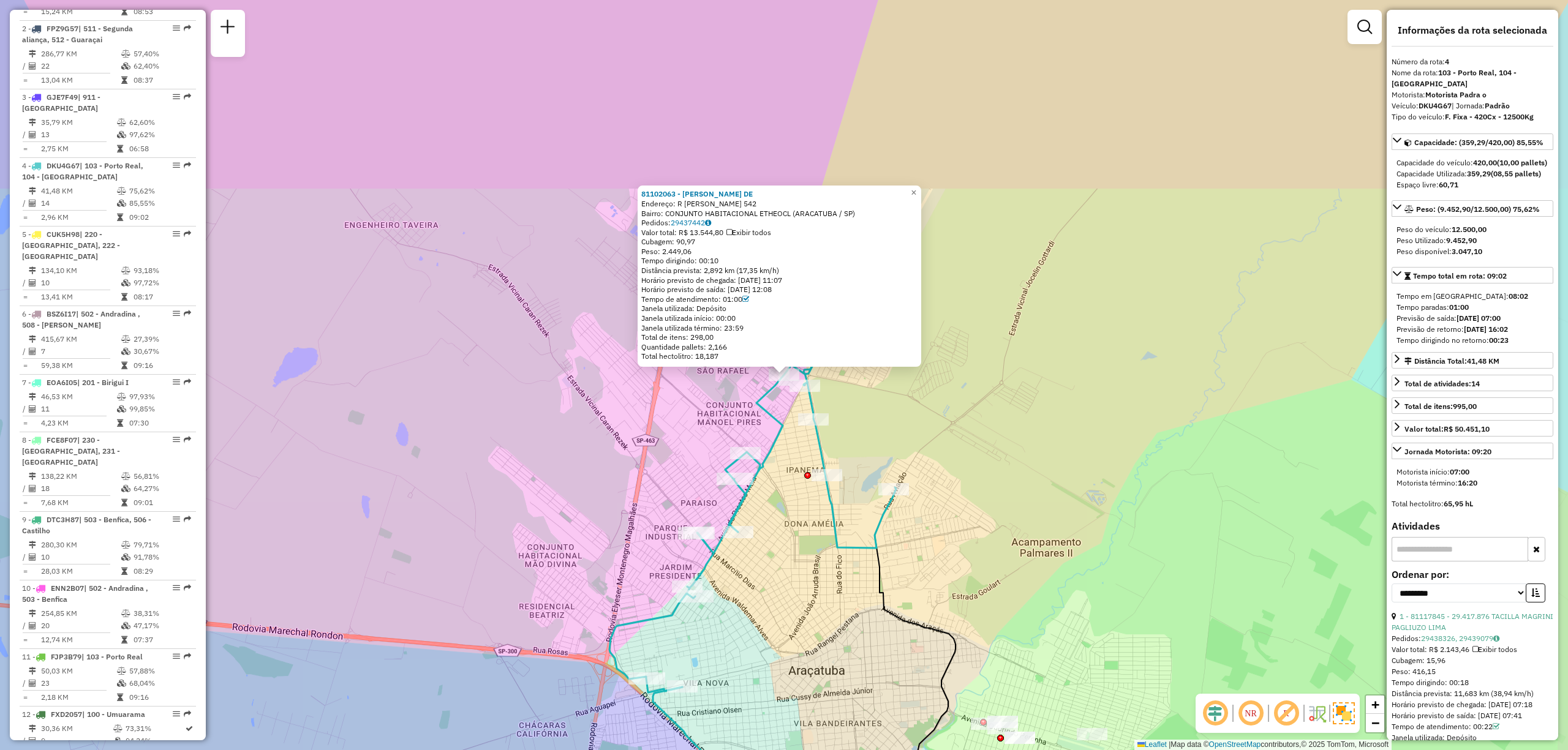
scroll to position [686, 0]
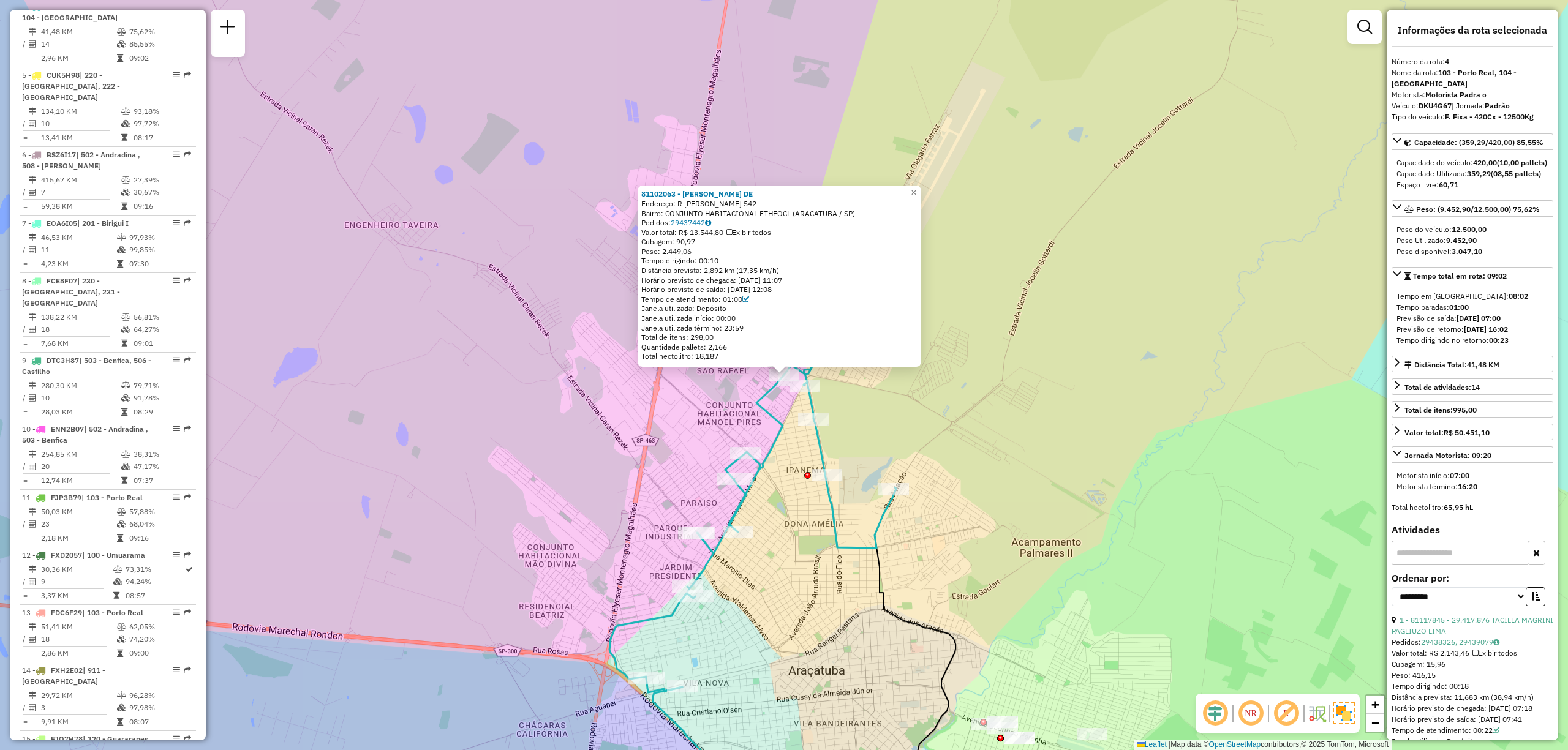
click at [747, 299] on icon at bounding box center [745, 299] width 6 height 7
click at [703, 216] on div "Bairro: CONJUNTO HABITACIONAL ETHEOCL (ARACATUBA / SP)" at bounding box center [779, 213] width 276 height 10
click at [702, 226] on link "29437442" at bounding box center [691, 222] width 40 height 9
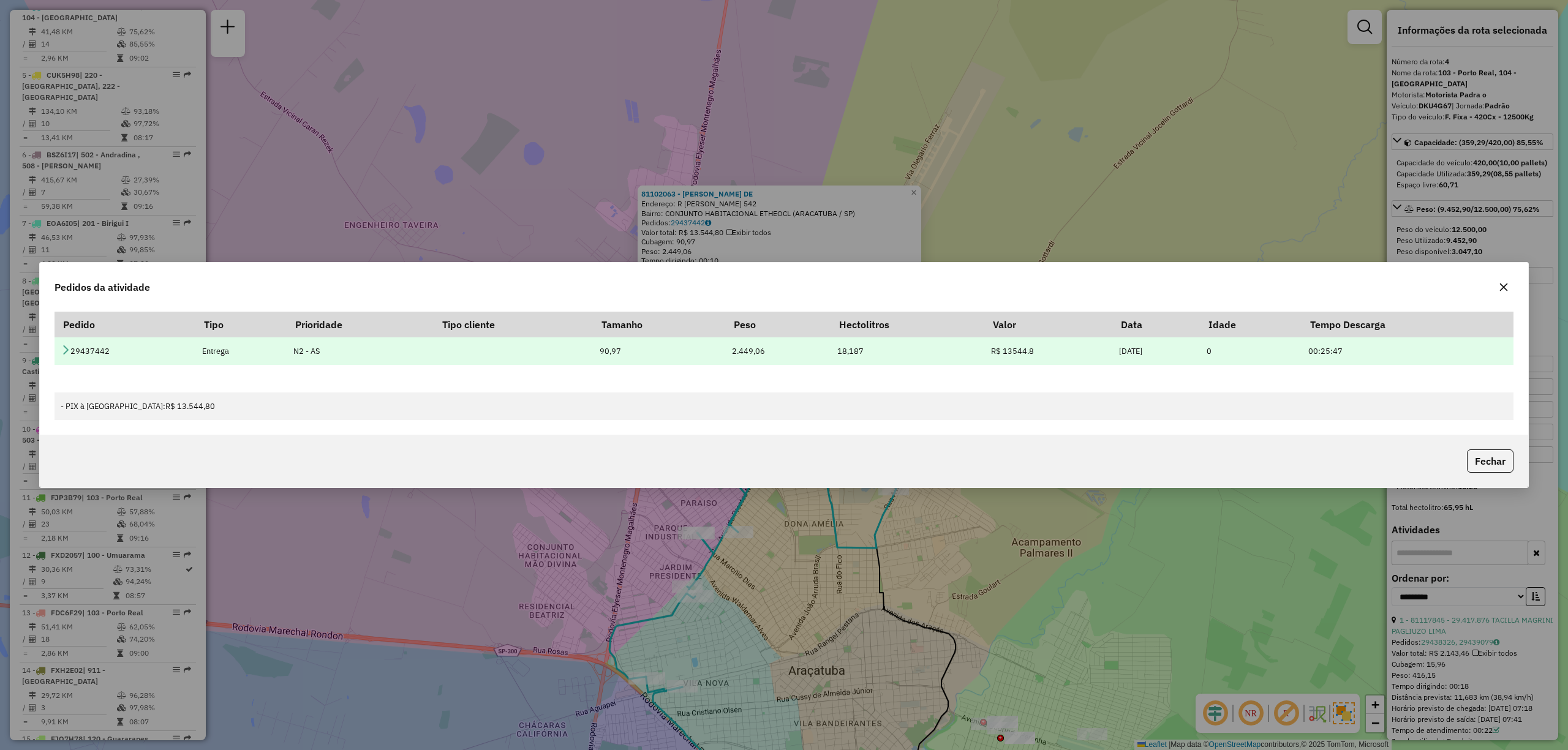
click at [69, 345] on icon at bounding box center [65, 349] width 10 height 10
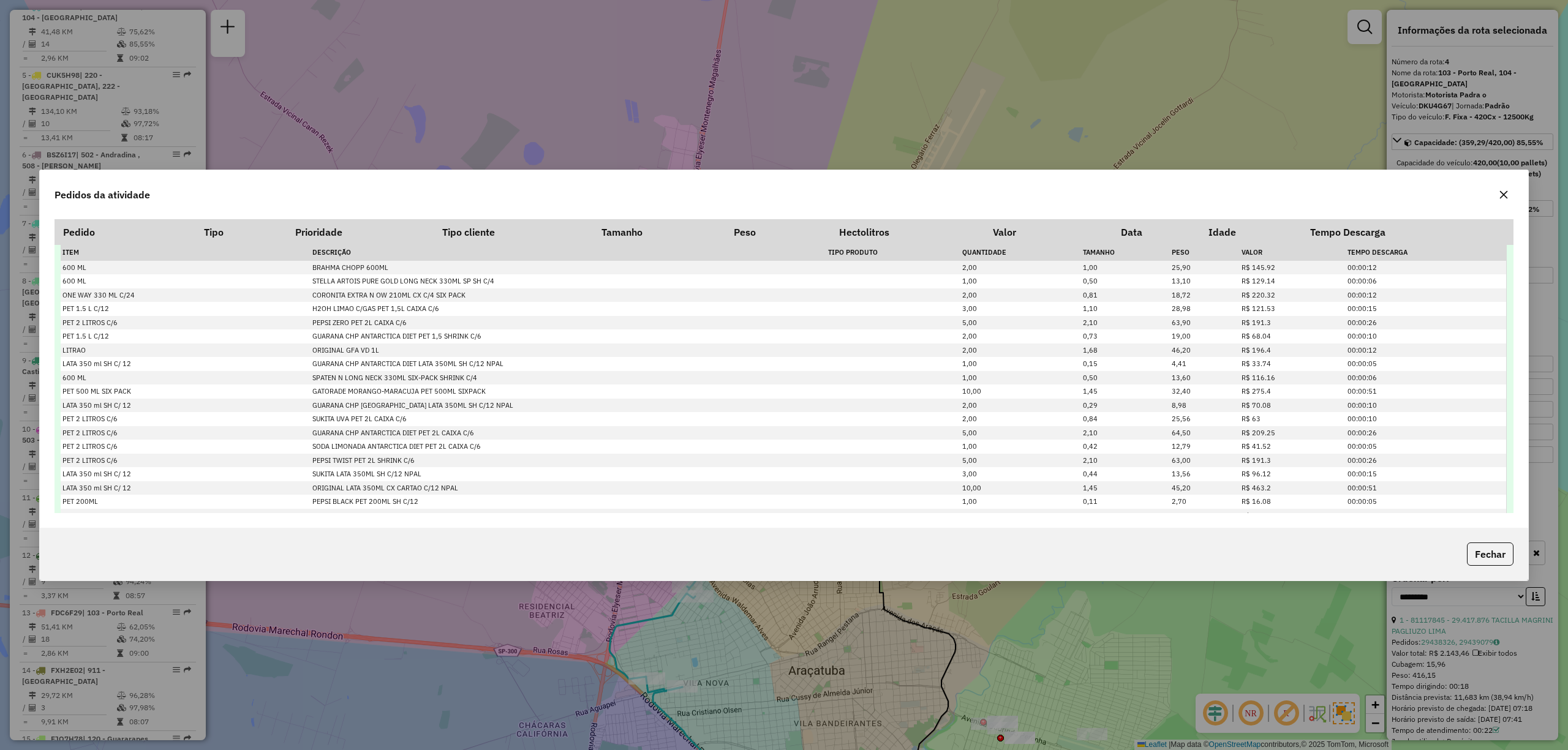
scroll to position [0, 0]
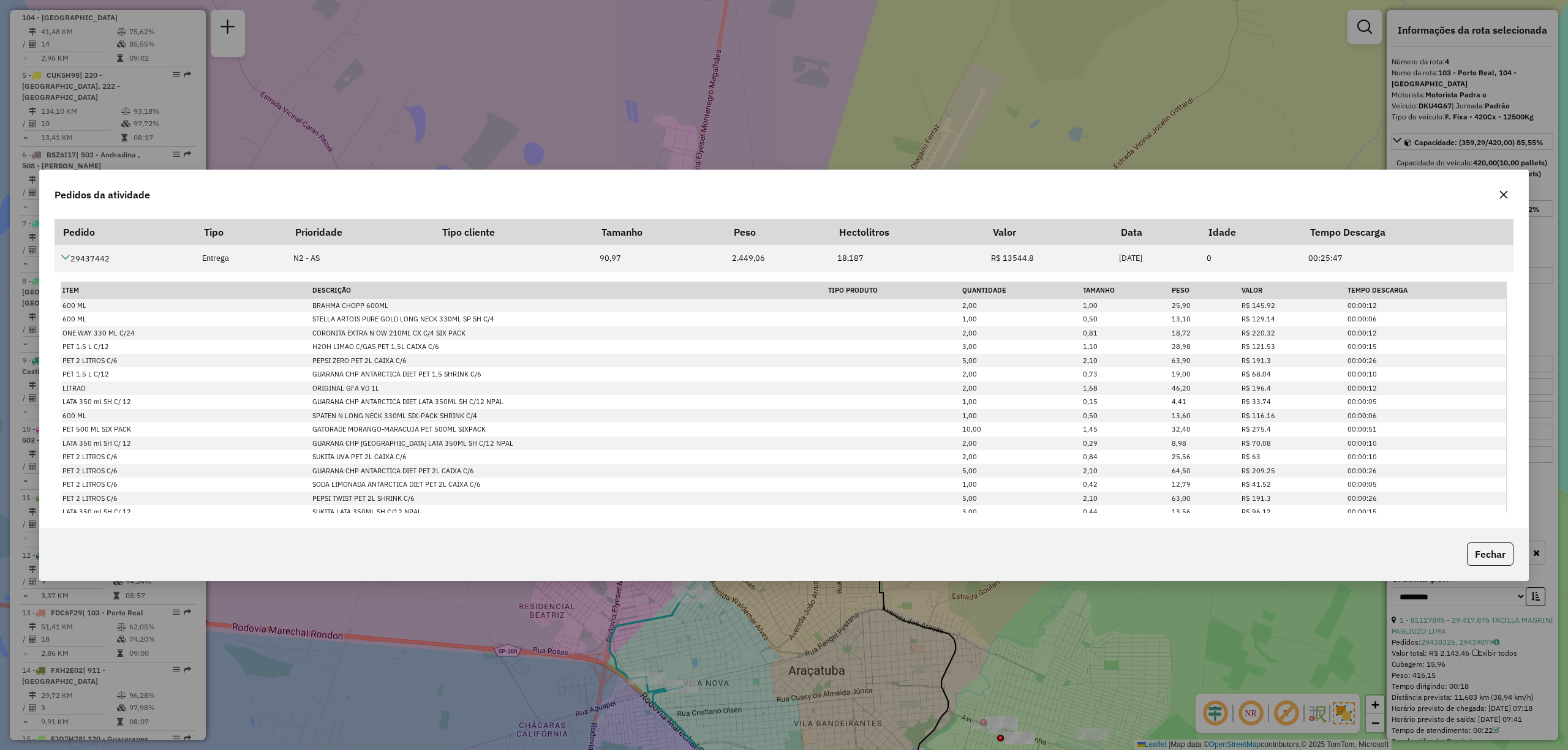
click at [1503, 198] on icon "button" at bounding box center [1503, 195] width 10 height 10
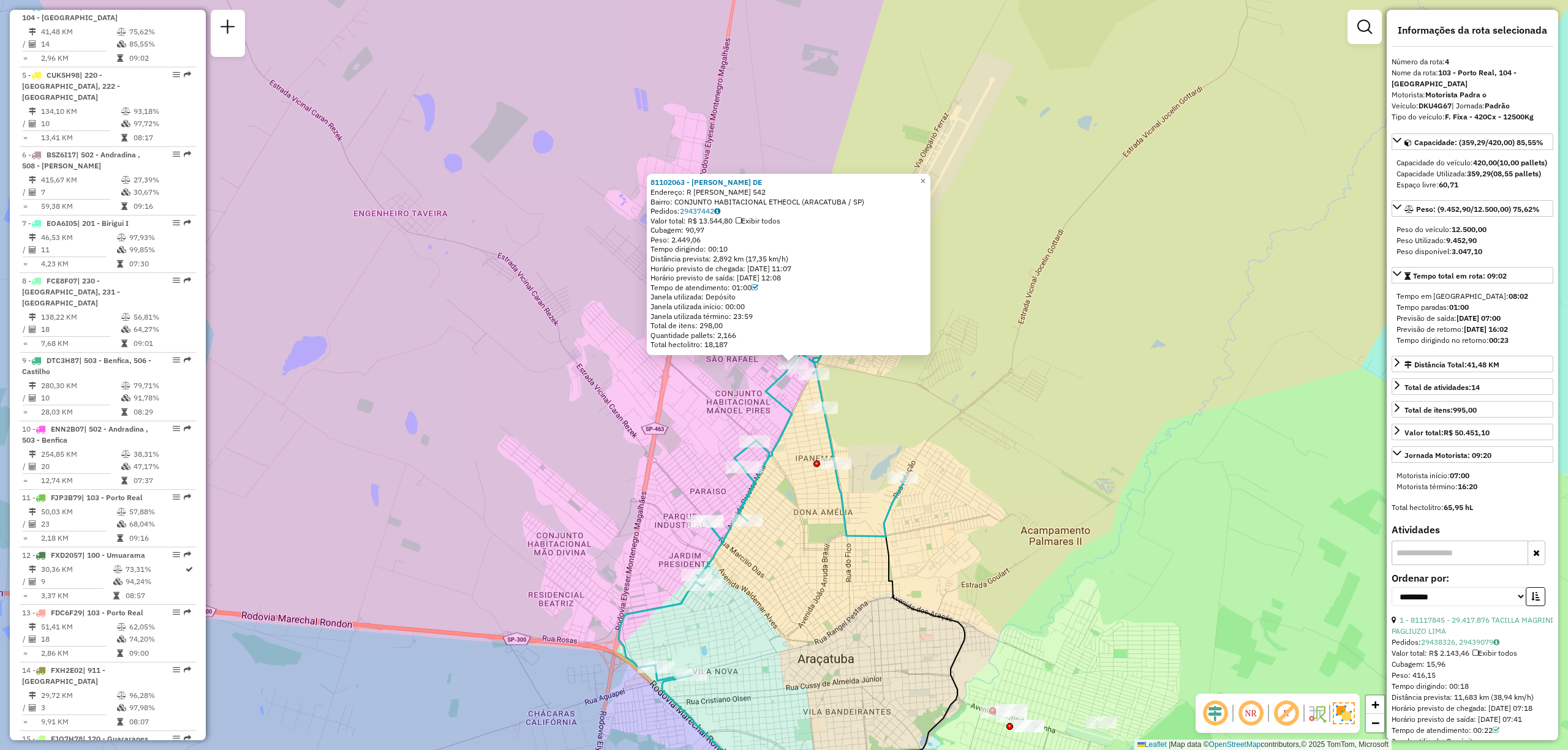
drag, startPoint x: 953, startPoint y: 434, endPoint x: 969, endPoint y: 418, distance: 22.6
click at [969, 418] on div "81102063 - DANIELA TATIBANA DE Endereço: R EZEQUIEL BARBOSA 542 Bairro: CONJUNT…" at bounding box center [784, 375] width 1568 height 750
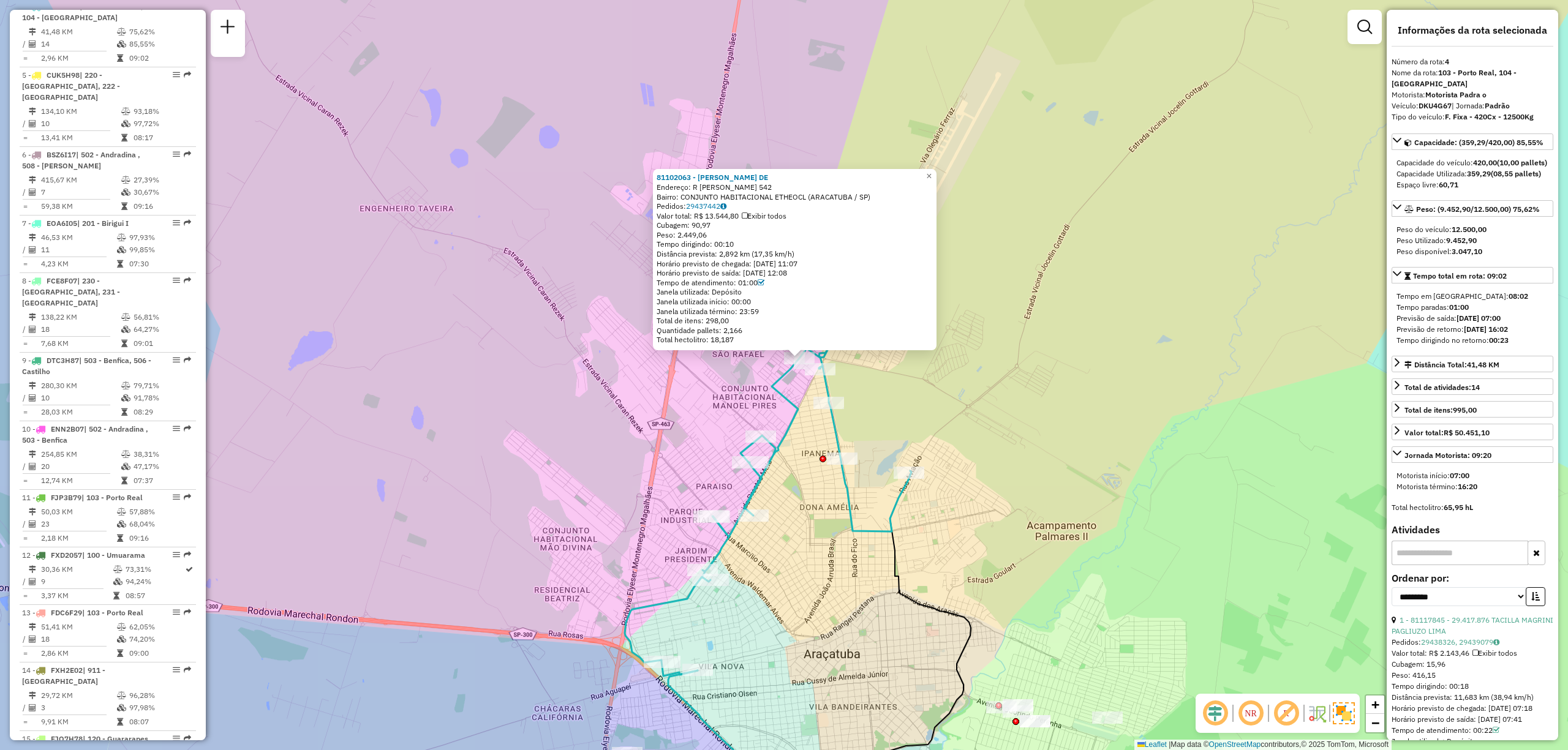
click at [909, 379] on div "81102063 - DANIELA TATIBANA DE Endereço: R EZEQUIEL BARBOSA 542 Bairro: CONJUNT…" at bounding box center [784, 375] width 1568 height 750
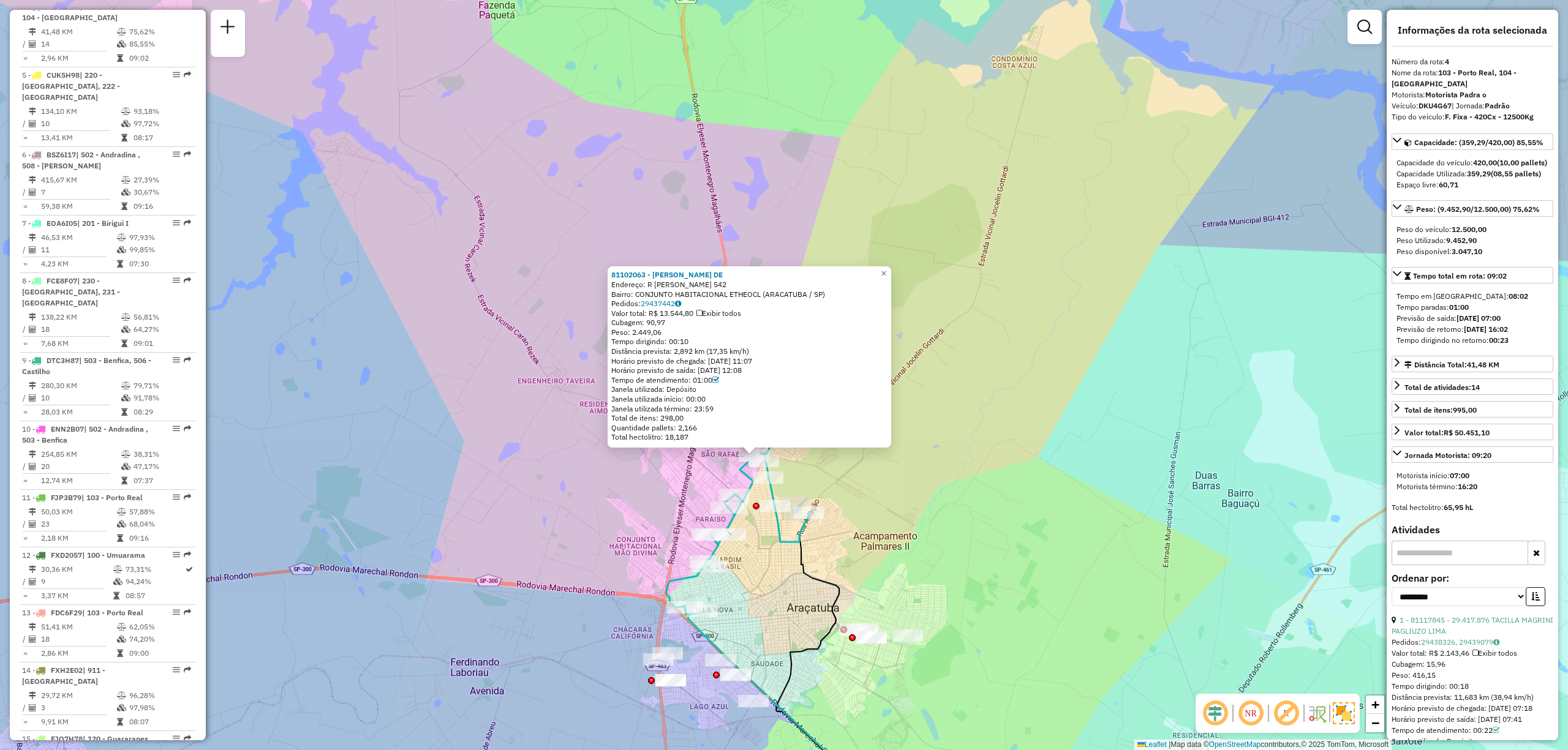
drag, startPoint x: 682, startPoint y: 426, endPoint x: 702, endPoint y: 429, distance: 20.2
click at [702, 429] on div "Quantidade pallets: 2,166" at bounding box center [749, 428] width 276 height 10
click at [702, 314] on icon at bounding box center [699, 314] width 5 height 7
click at [703, 300] on icon at bounding box center [699, 304] width 6 height 7
drag, startPoint x: 704, startPoint y: 426, endPoint x: 677, endPoint y: 432, distance: 27.7
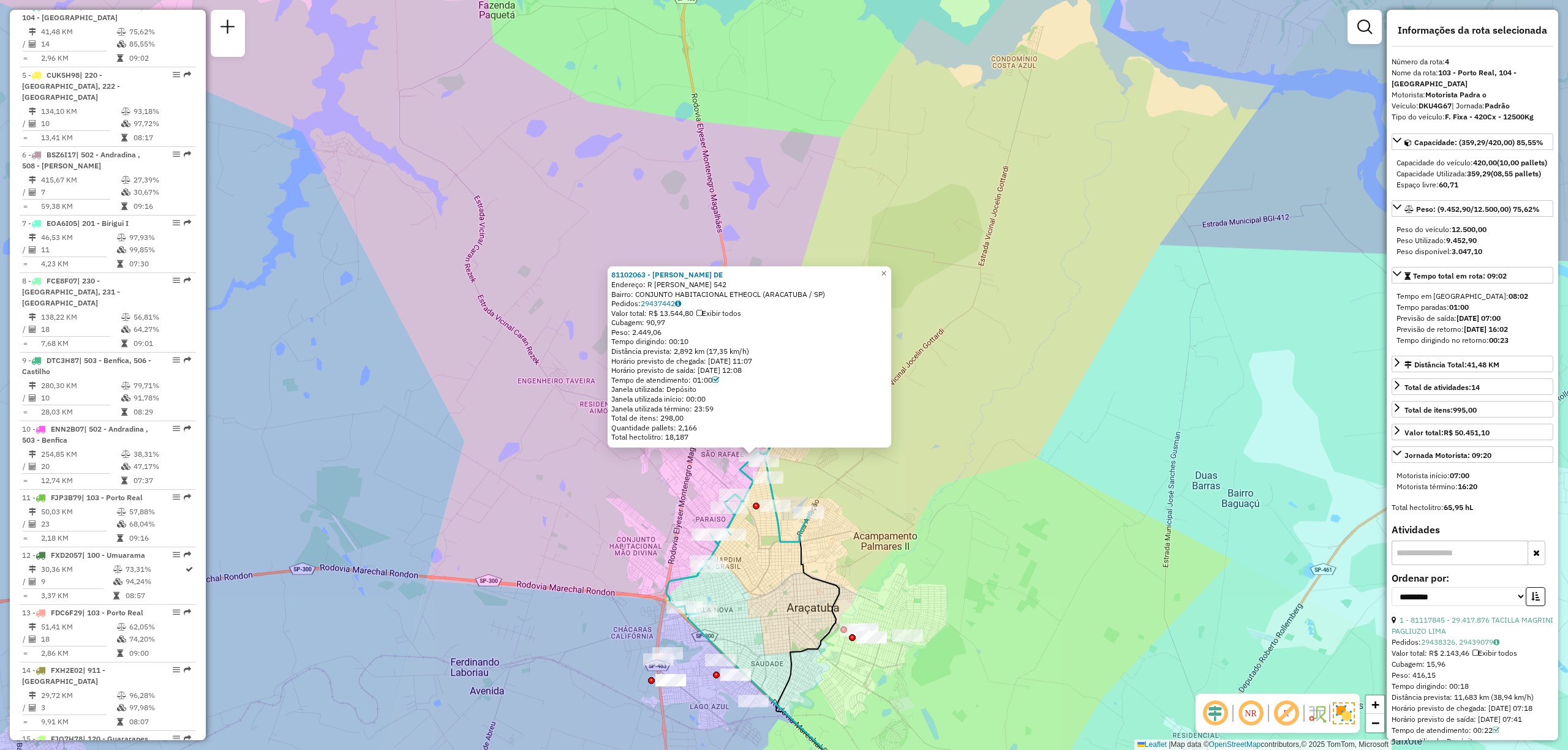
click at [677, 432] on div "81102063 - DANIELA TATIBANA DE Endereço: R EZEQUIEL BARBOSA 542 Bairro: CONJUNT…" at bounding box center [749, 356] width 276 height 172
click at [679, 429] on div "Quantidade pallets: 2,166" at bounding box center [749, 428] width 276 height 10
click at [686, 425] on div "Quantidade pallets: 2,166" at bounding box center [749, 428] width 276 height 10
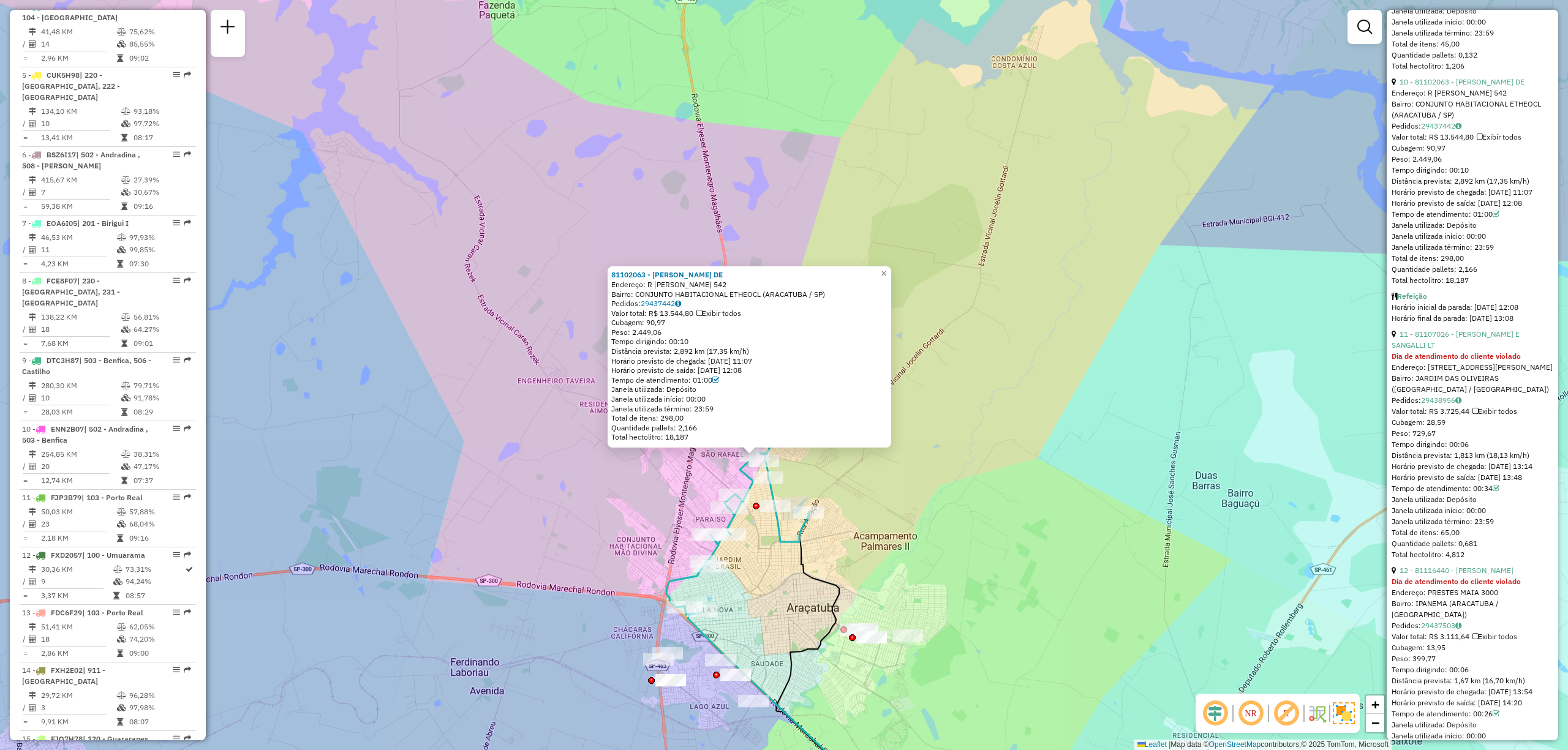
scroll to position [2370, 0]
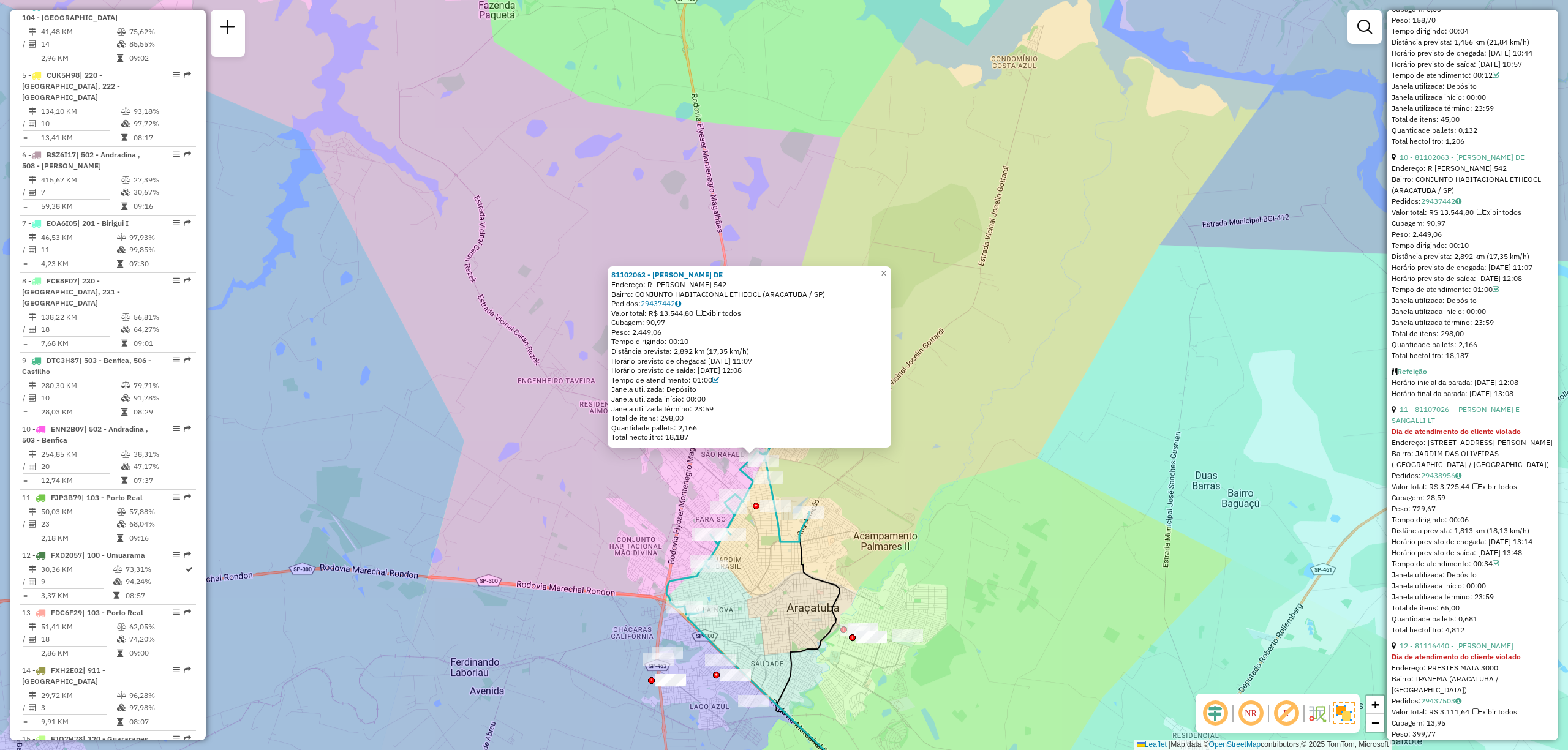
click at [1524, 388] on div "Horário inicial da parada: 29/08/2025 12:08" at bounding box center [1472, 382] width 162 height 11
click at [1409, 376] on strong "Refeição" at bounding box center [1412, 371] width 30 height 9
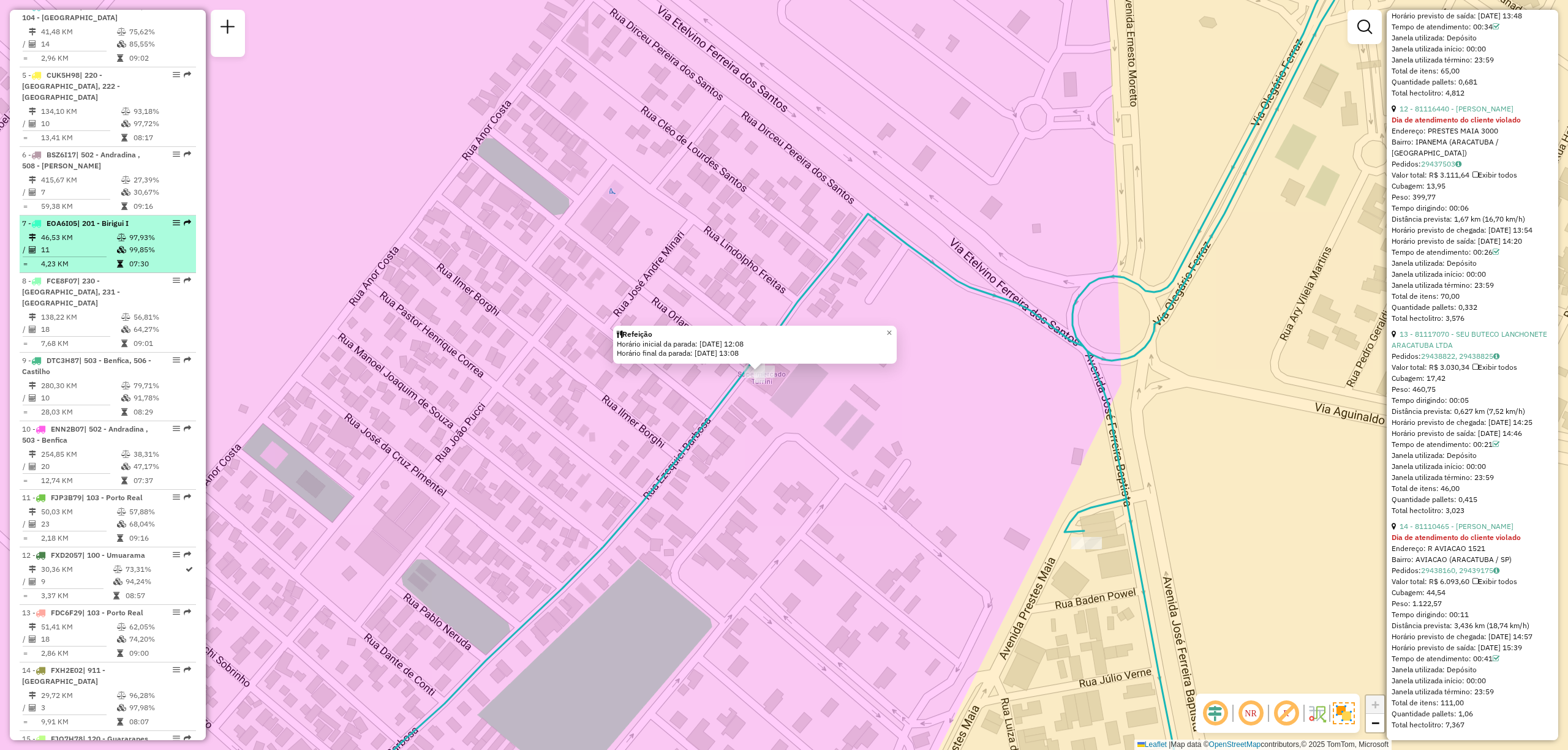
scroll to position [522, 0]
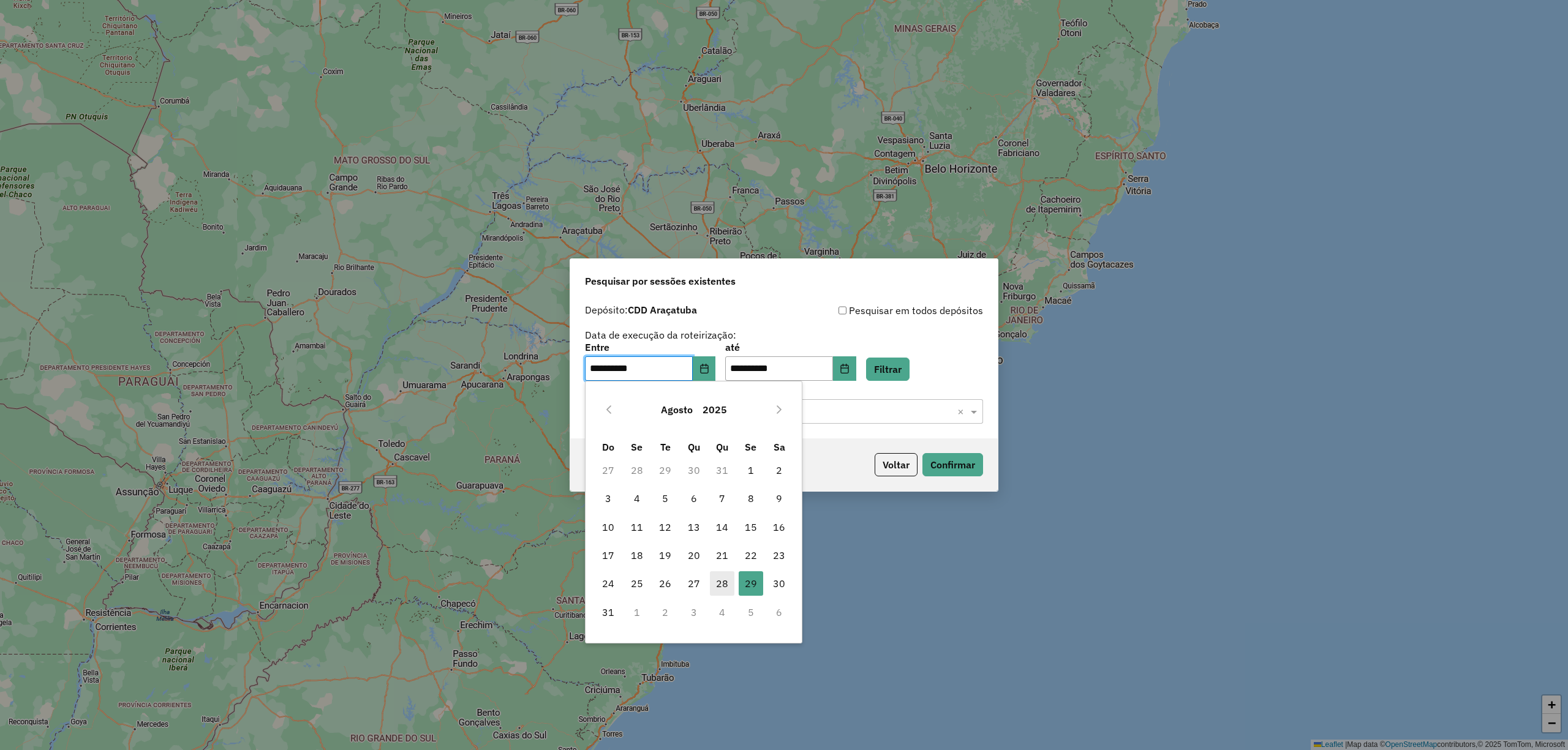
click at [730, 595] on span "28" at bounding box center [722, 584] width 25 height 25
type input "**********"
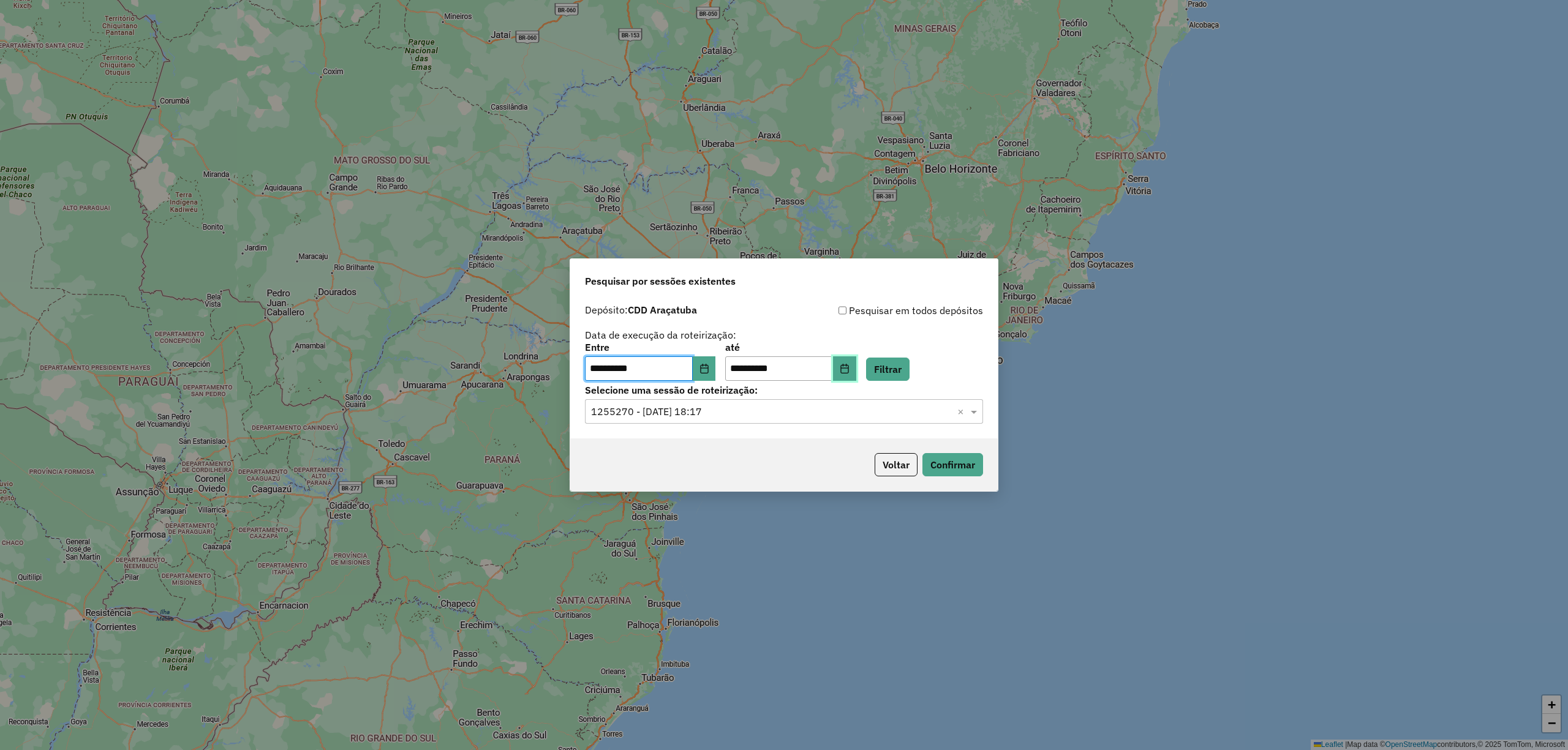
click at [856, 362] on button "Choose Date" at bounding box center [843, 369] width 23 height 25
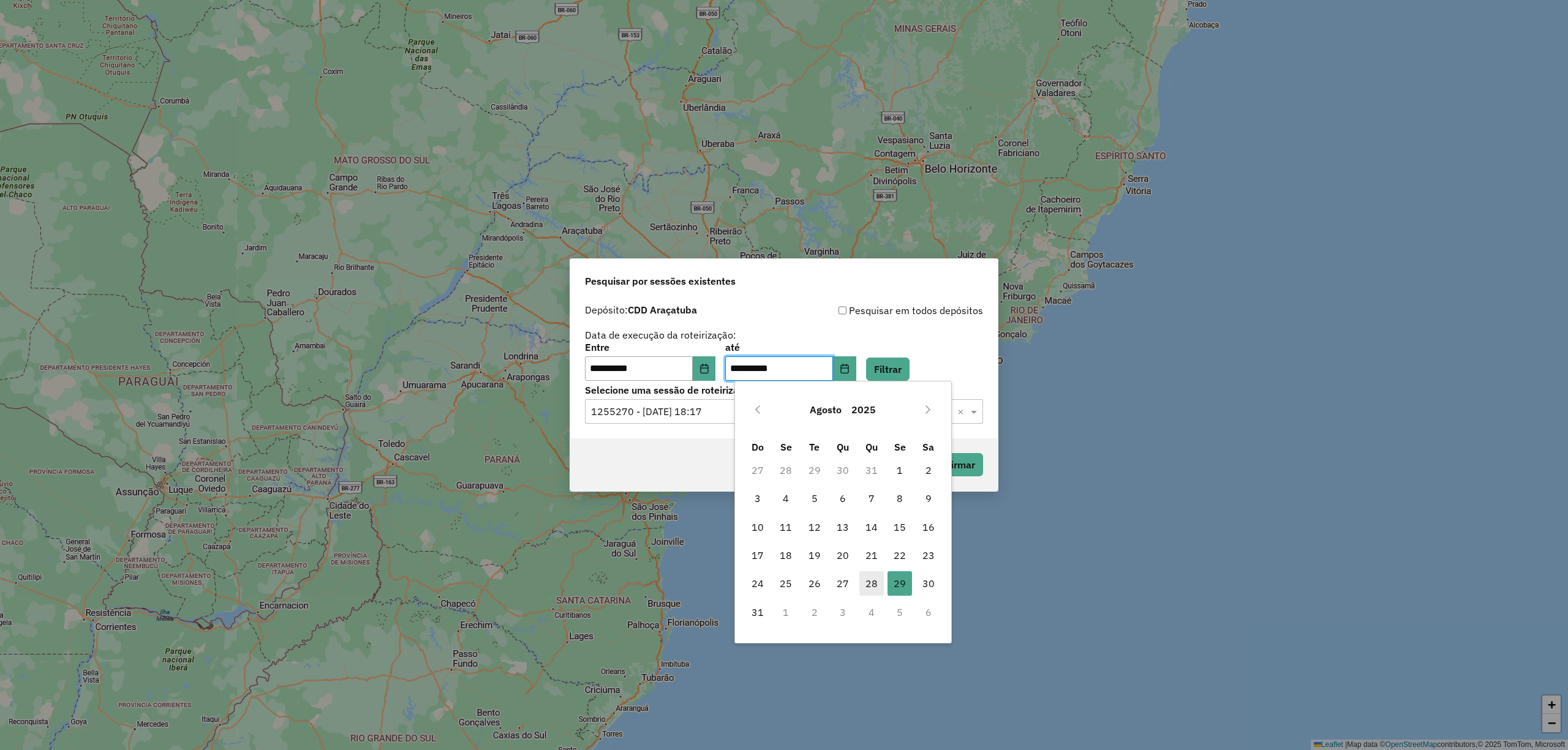
click at [877, 588] on span "28" at bounding box center [871, 584] width 25 height 25
type input "**********"
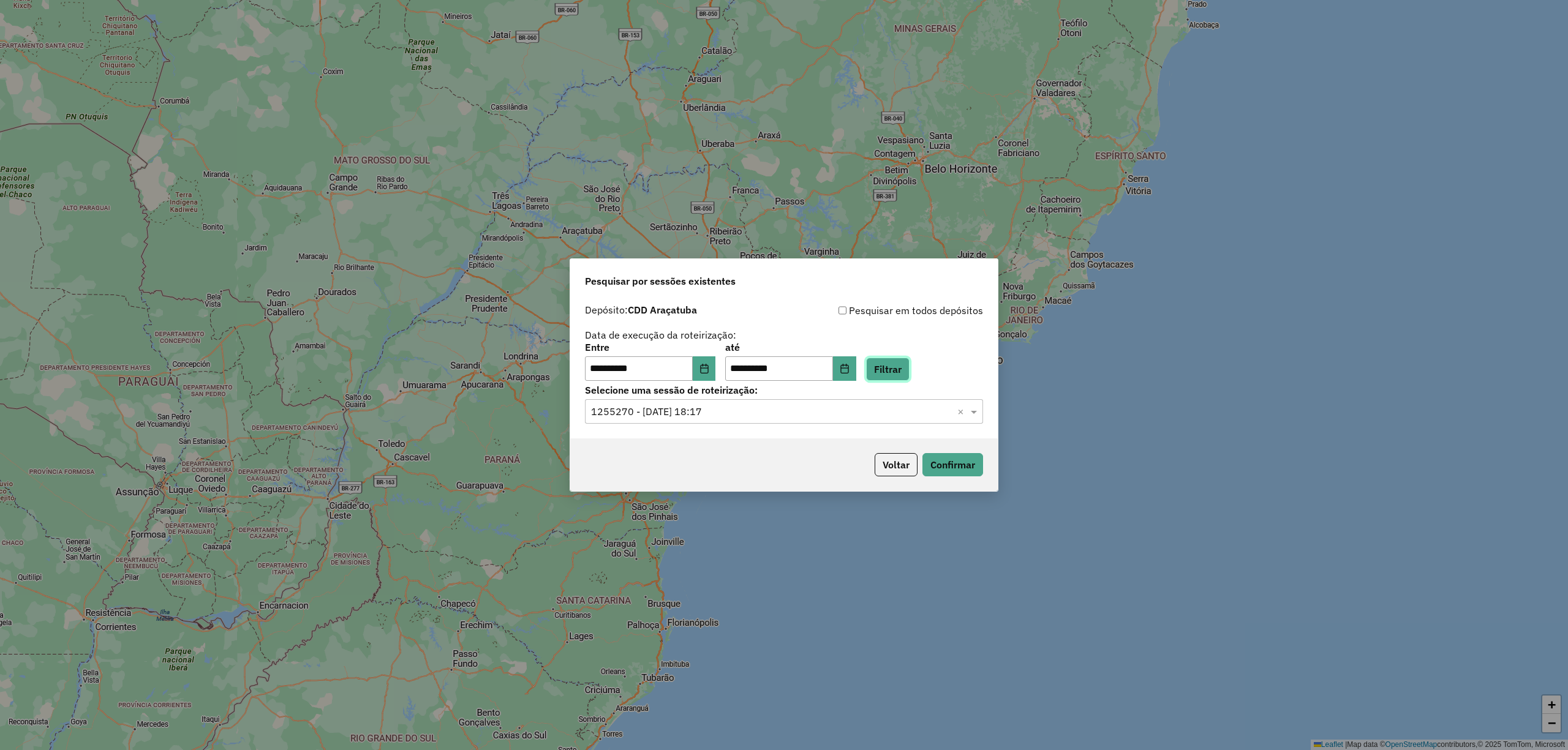
click at [909, 366] on button "Filtrar" at bounding box center [888, 369] width 44 height 23
click at [742, 414] on input "text" at bounding box center [771, 412] width 361 height 15
click at [686, 444] on span "1254601 - [DATE] 18:24" at bounding box center [638, 446] width 96 height 10
click at [965, 468] on button "Confirmar" at bounding box center [952, 464] width 60 height 23
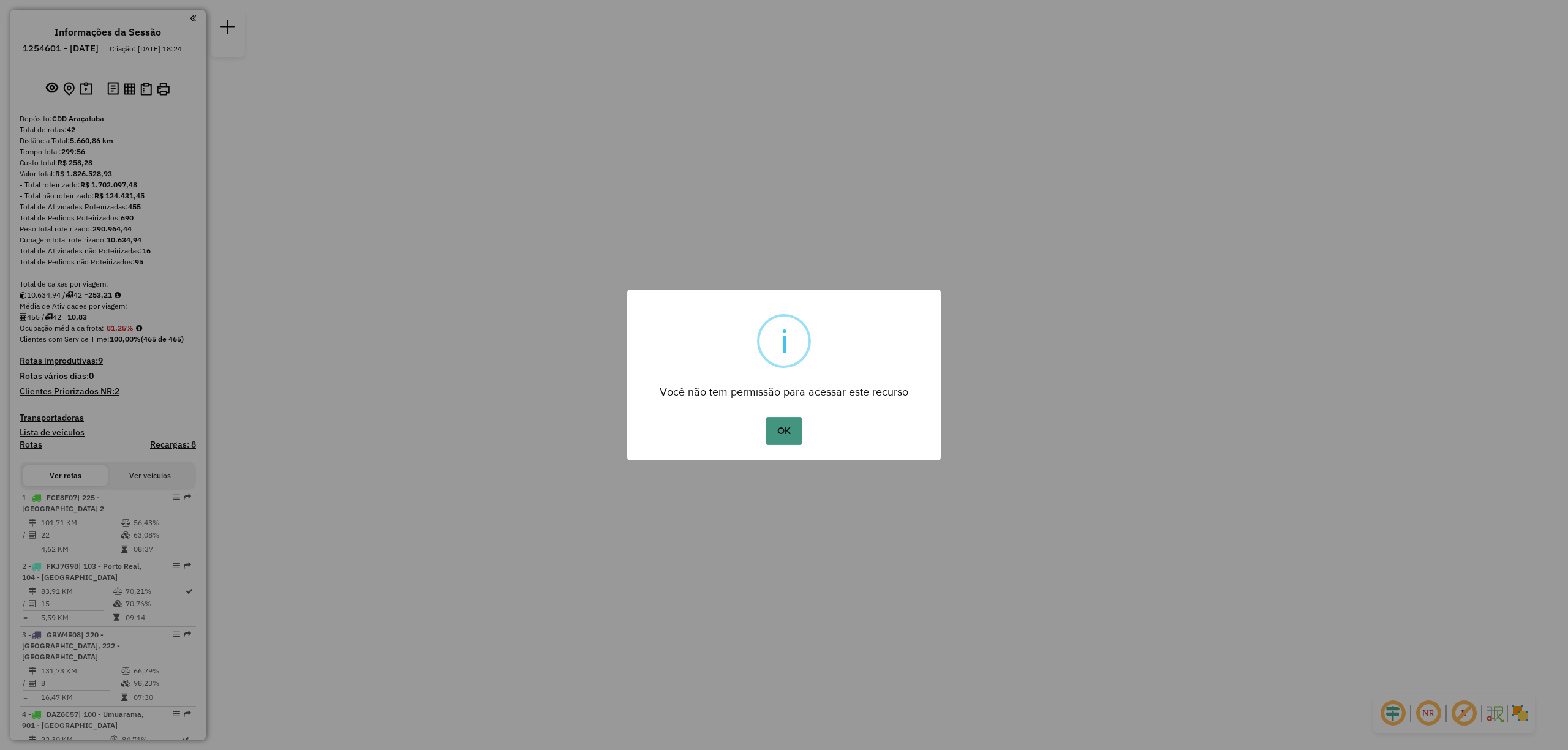
click at [779, 426] on button "OK" at bounding box center [783, 431] width 36 height 28
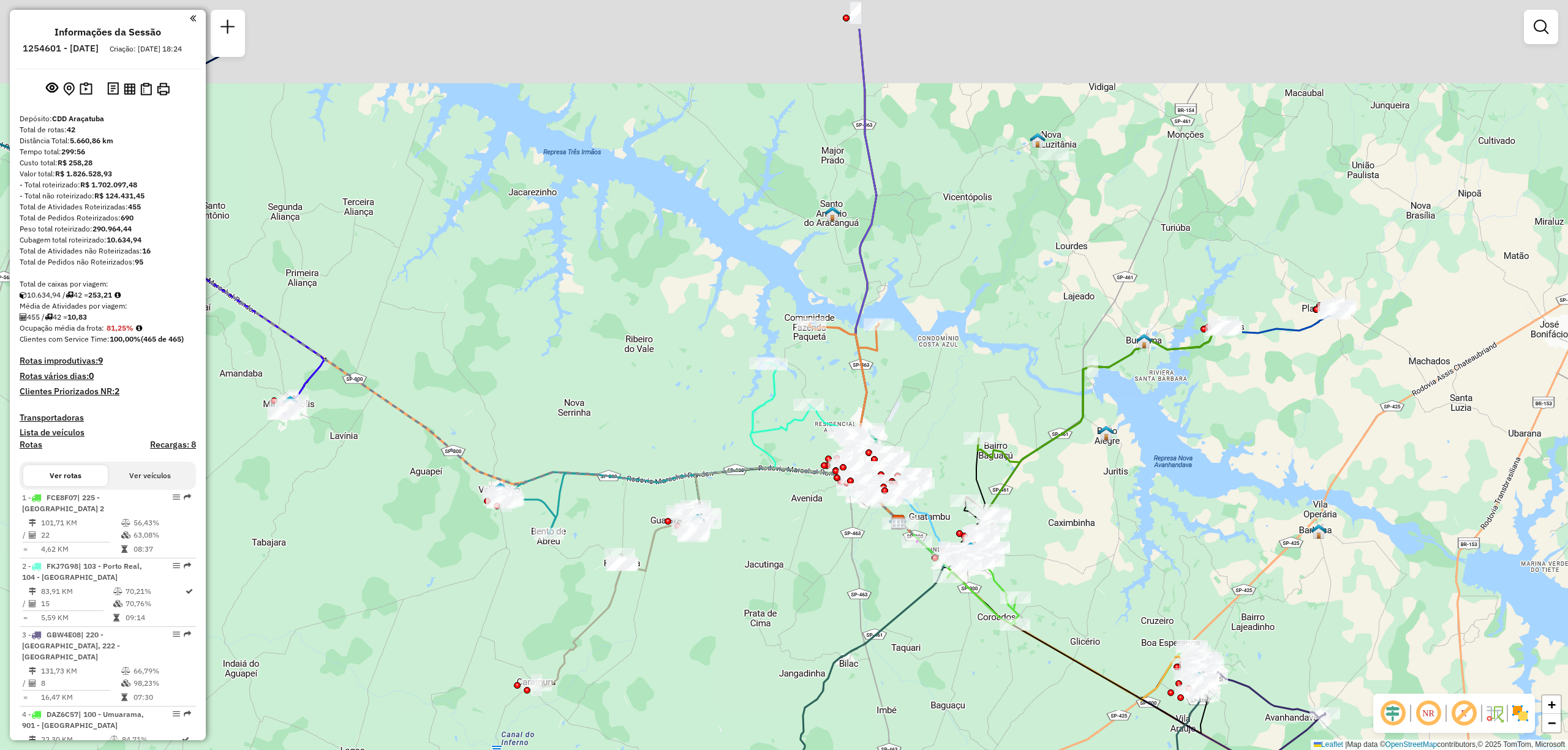
drag, startPoint x: 702, startPoint y: 340, endPoint x: 782, endPoint y: 477, distance: 158.6
click at [782, 472] on icon at bounding box center [811, 417] width 120 height 110
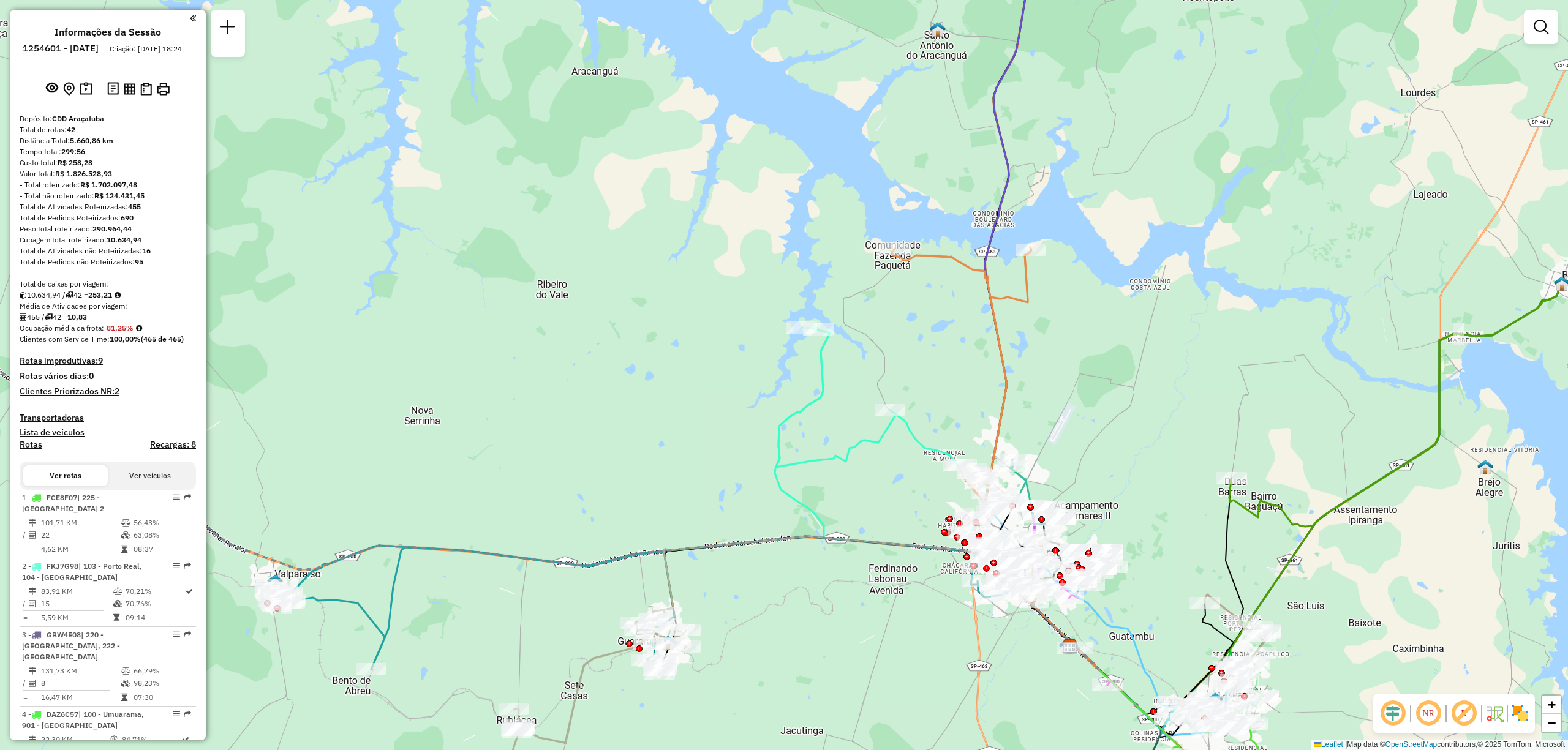
drag, startPoint x: 810, startPoint y: 451, endPoint x: 900, endPoint y: 480, distance: 94.6
click at [900, 480] on div "Janela de atendimento Grade de atendimento Capacidade Transportadoras Veículos …" at bounding box center [784, 375] width 1568 height 750
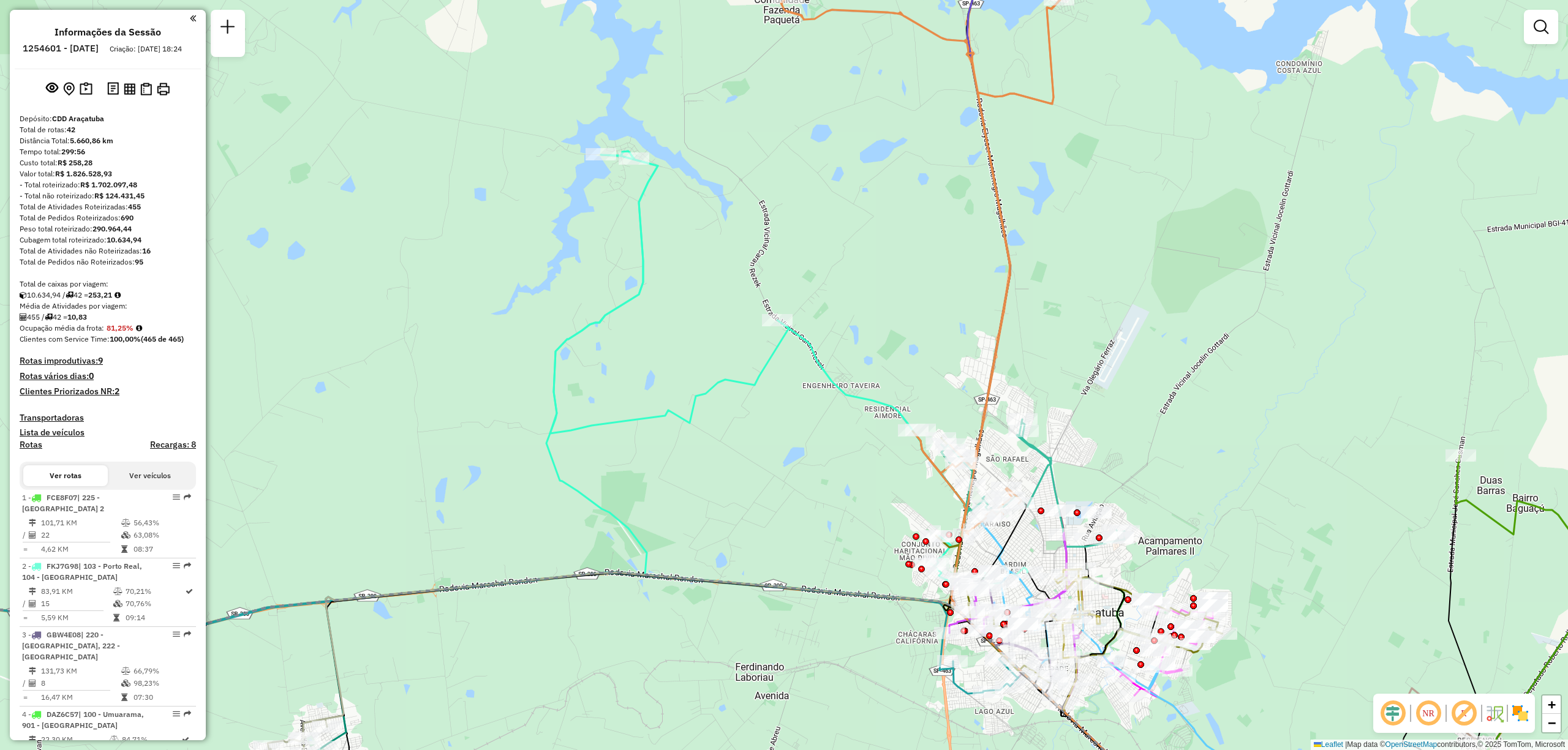
scroll to position [672, 0]
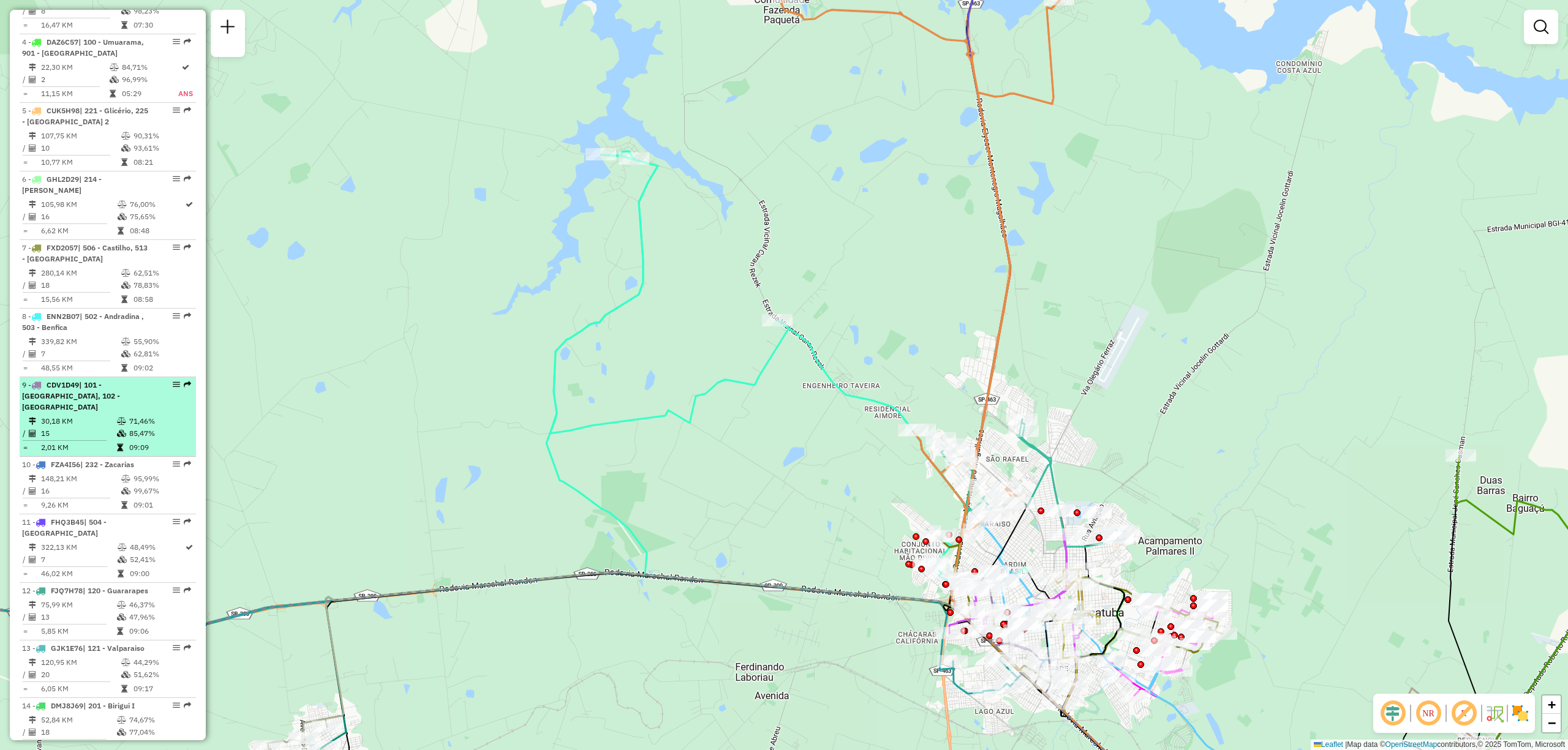
select select "**********"
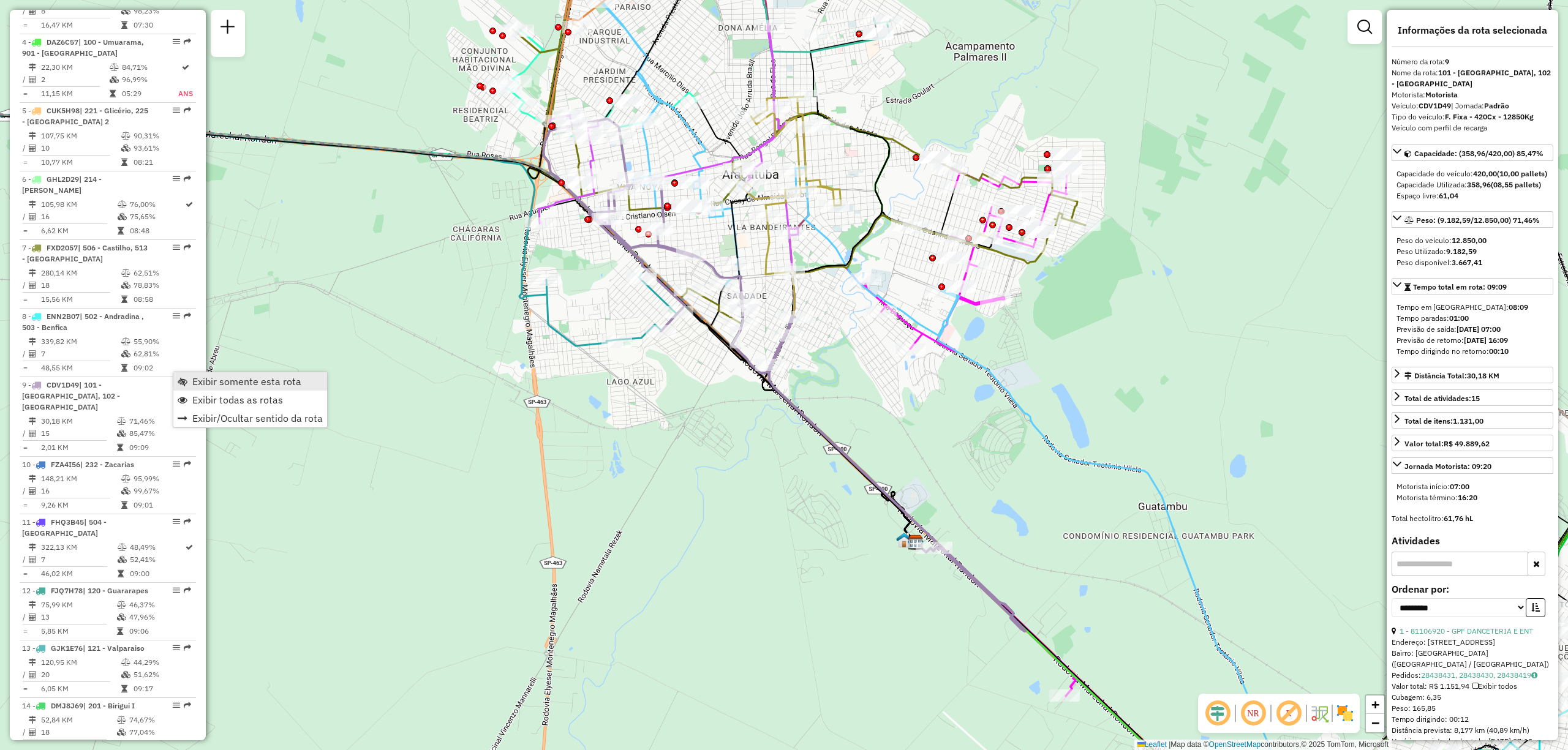
click at [221, 386] on span "Exibir somente esta rota" at bounding box center [246, 381] width 109 height 10
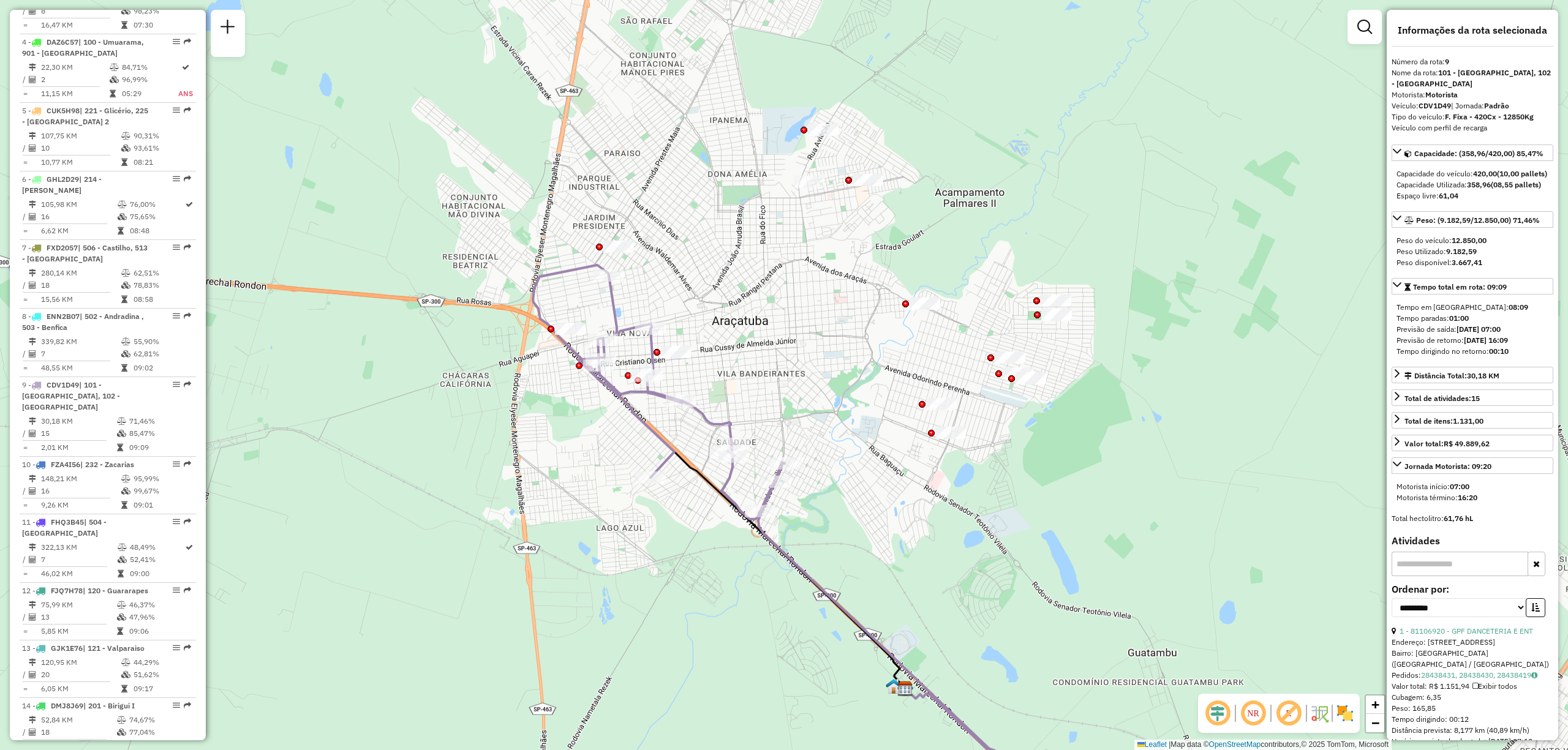
drag, startPoint x: 705, startPoint y: 355, endPoint x: 705, endPoint y: 423, distance: 68.0
click at [705, 422] on div "Janela de atendimento Grade de atendimento Capacidade Transportadoras Veículos …" at bounding box center [784, 375] width 1568 height 750
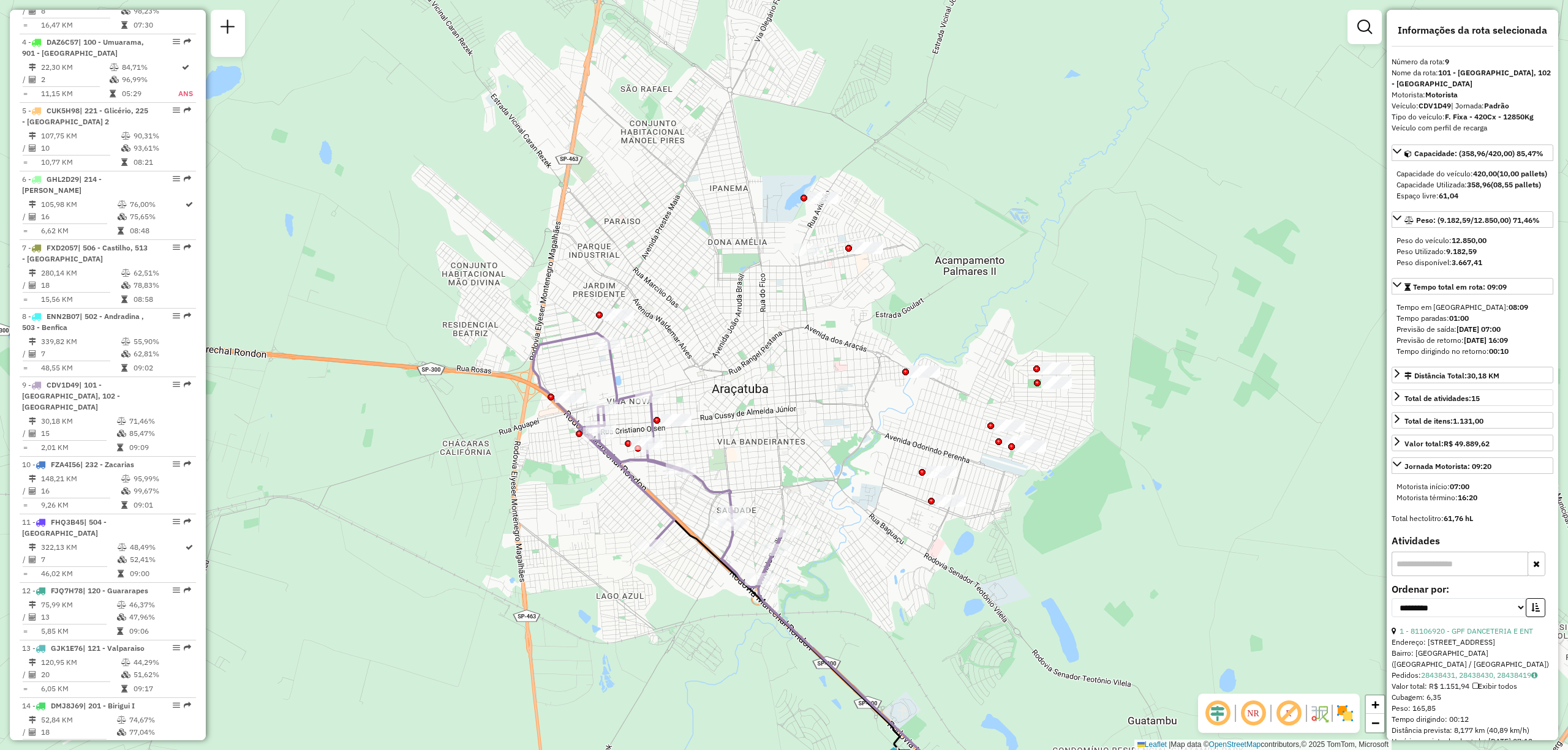
scroll to position [81, 0]
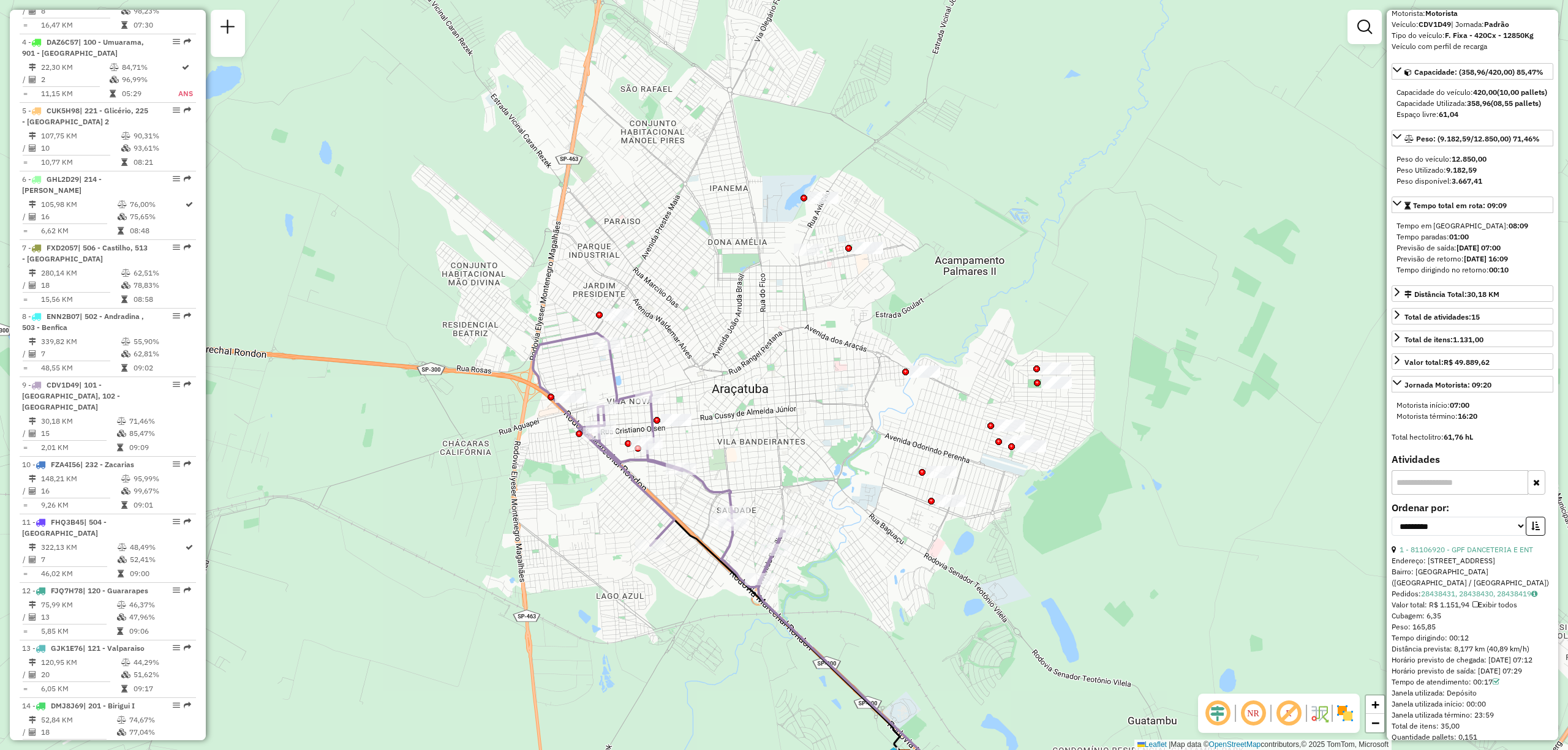
click at [1544, 275] on div "Tempo dirigindo no retorno: 00:10" at bounding box center [1472, 270] width 152 height 11
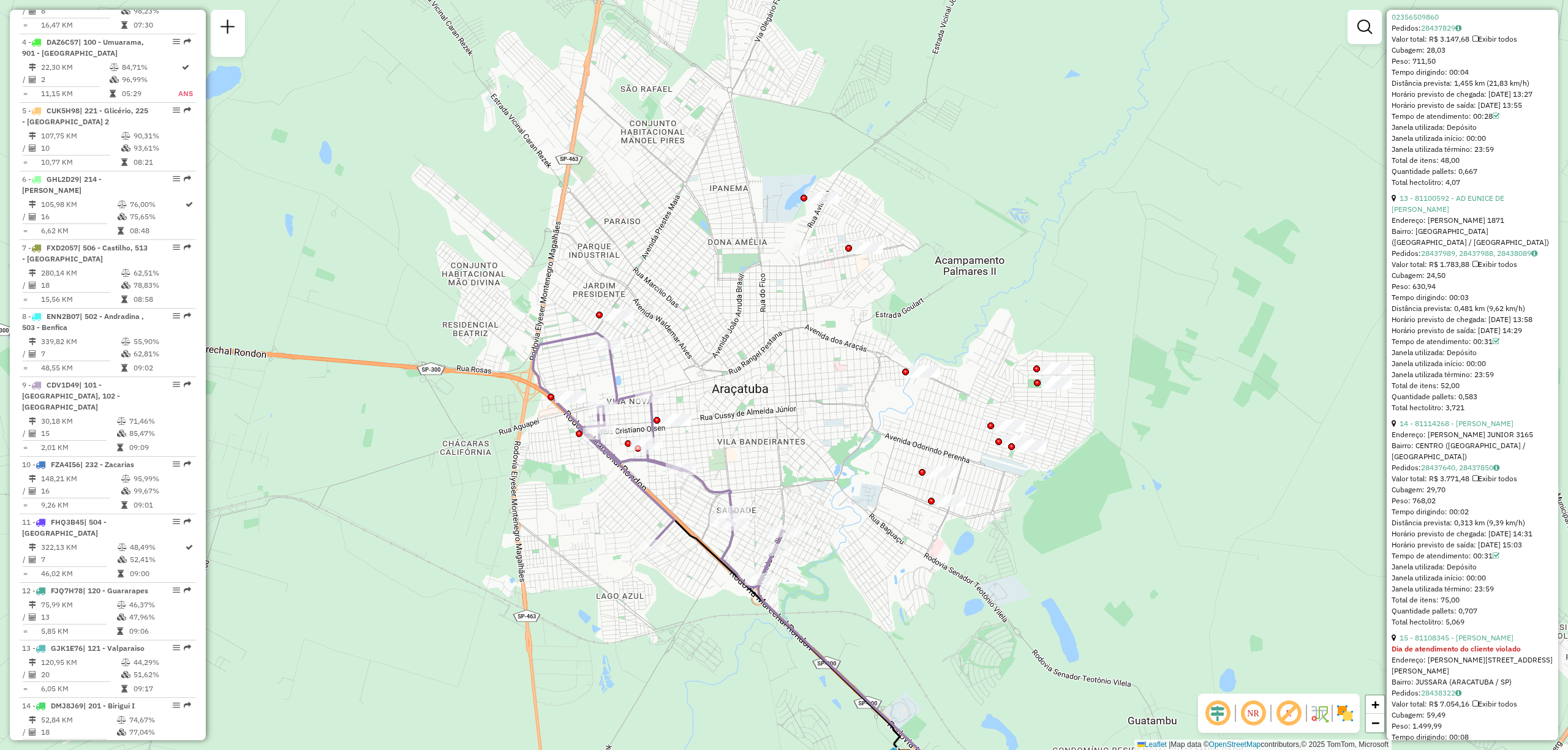
scroll to position [3222, 0]
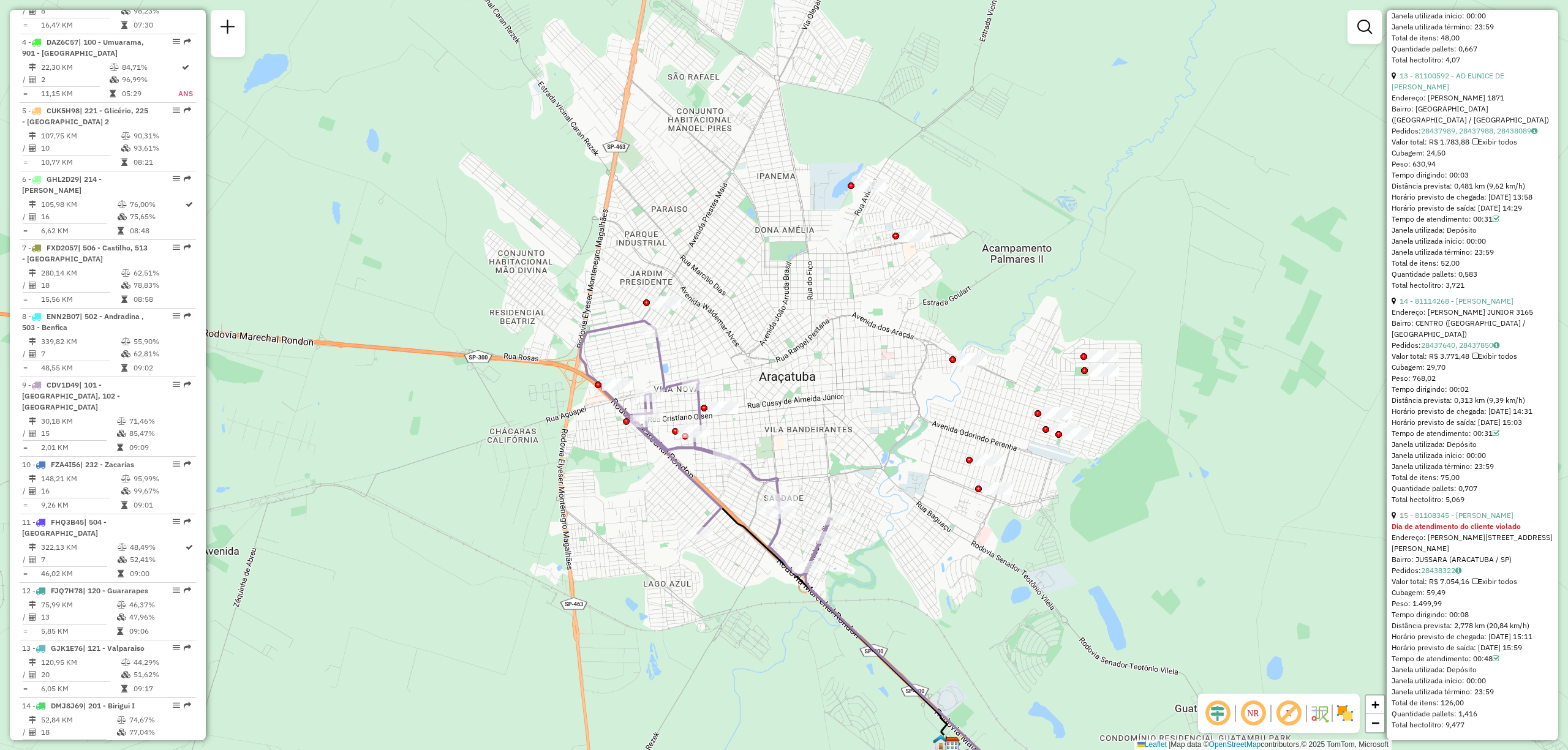
click at [905, 467] on div "Janela de atendimento Grade de atendimento Capacidade Transportadoras Veículos …" at bounding box center [784, 375] width 1568 height 750
